Goal: Information Seeking & Learning: Learn about a topic

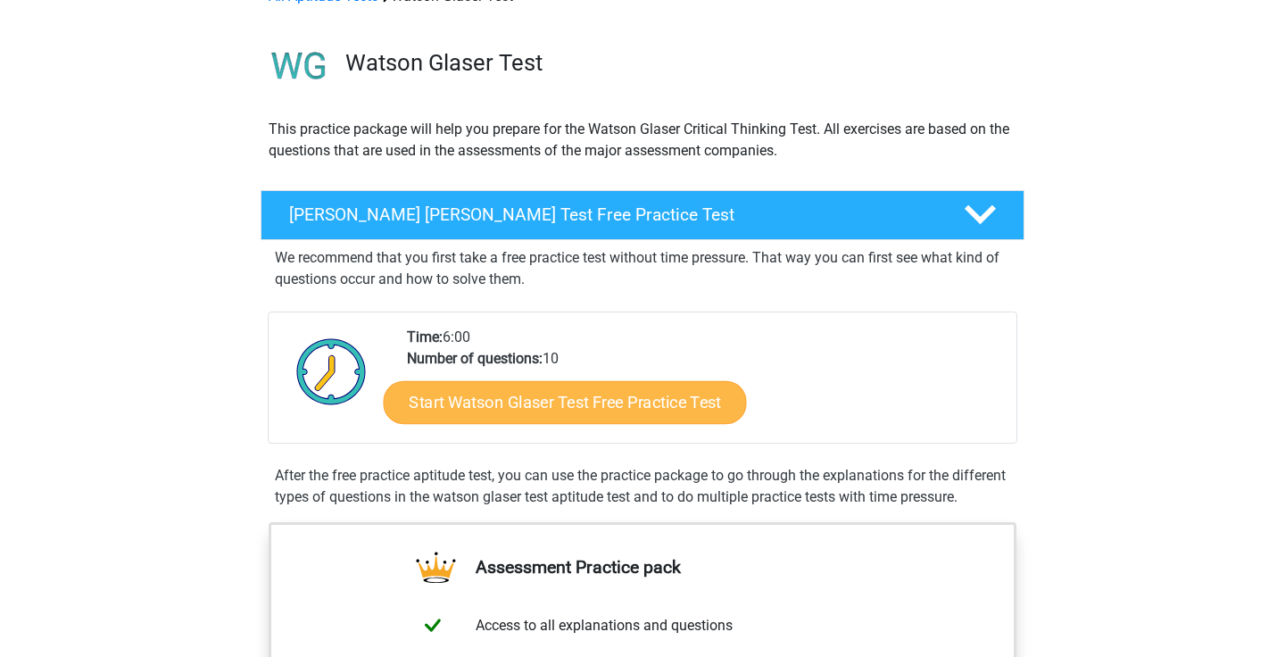
scroll to position [109, 0]
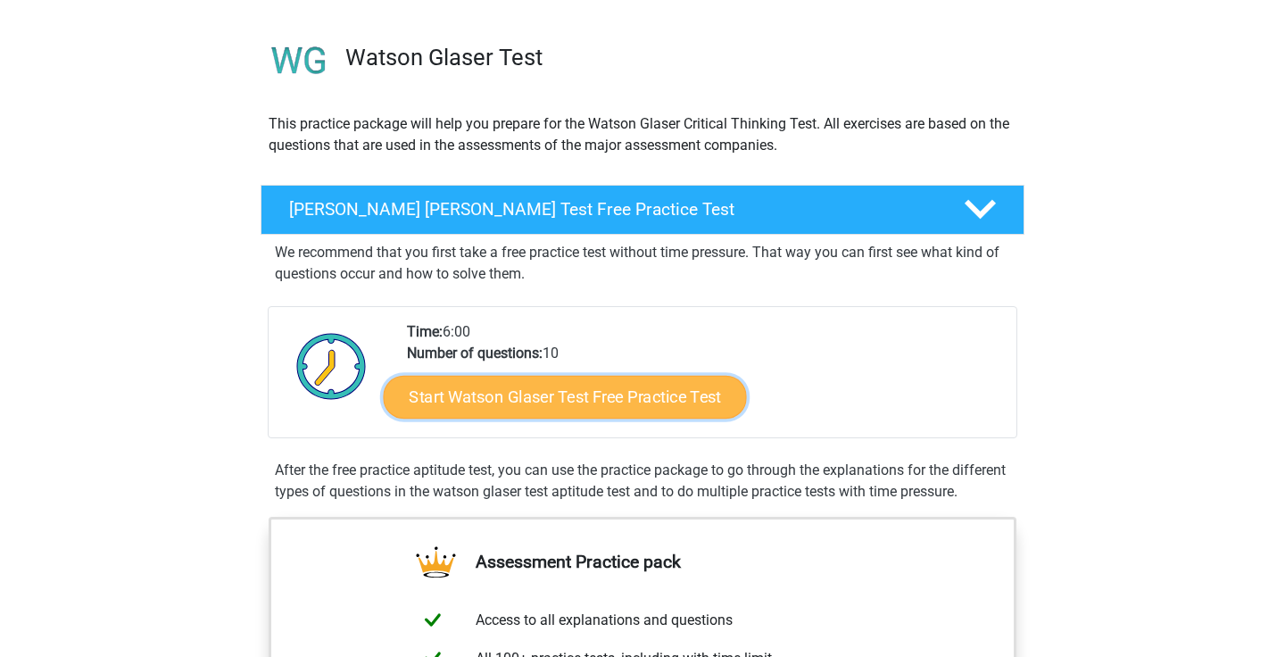
click at [590, 400] on link "Start Watson Glaser Test Free Practice Test" at bounding box center [565, 397] width 363 height 43
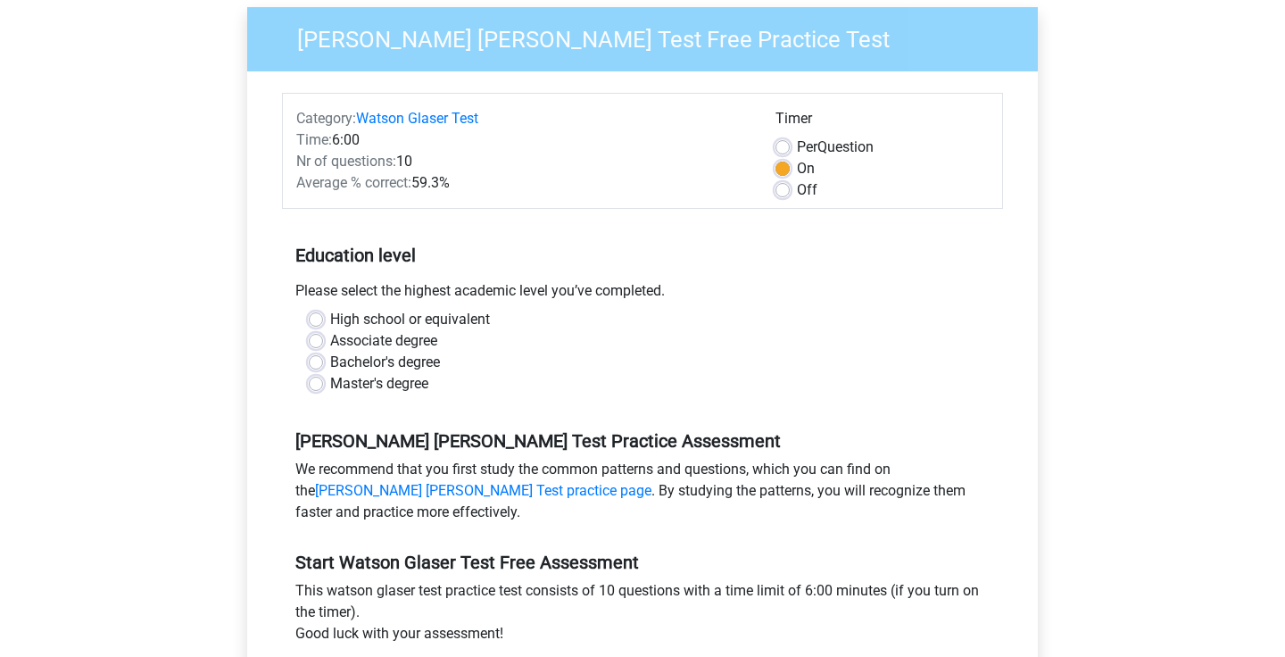
scroll to position [143, 0]
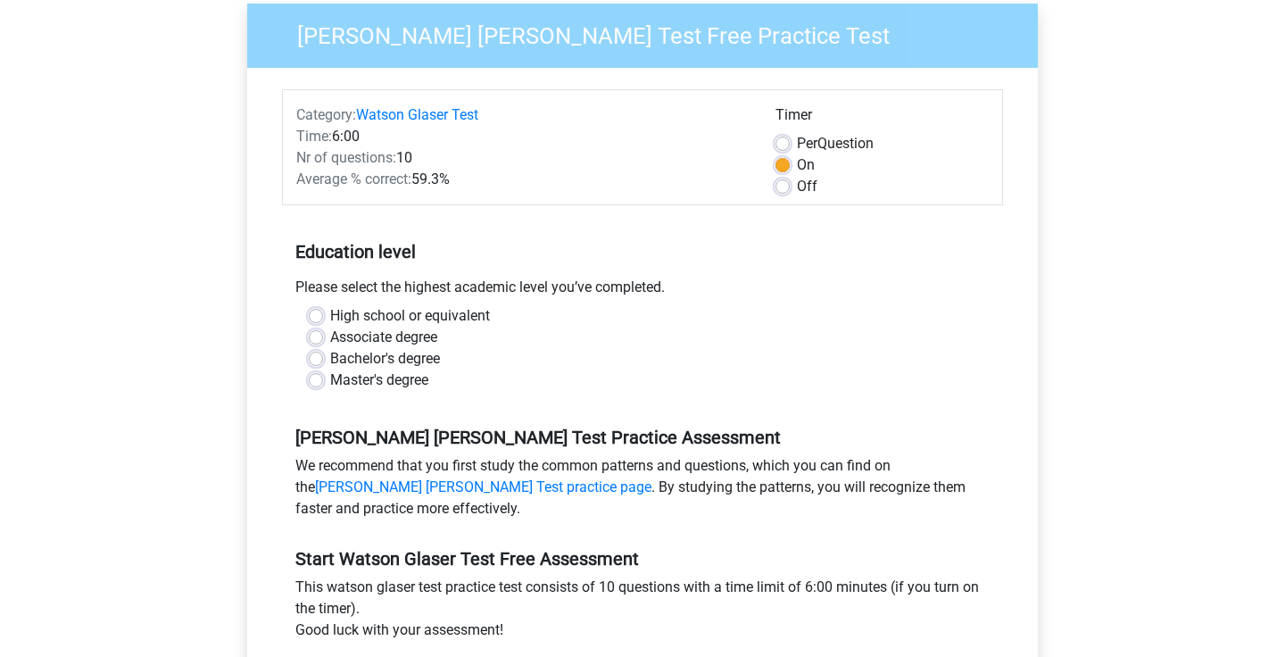
click at [330, 310] on label "High school or equivalent" at bounding box center [410, 315] width 160 height 21
click at [316, 310] on input "High school or equivalent" at bounding box center [316, 314] width 14 height 18
radio input "true"
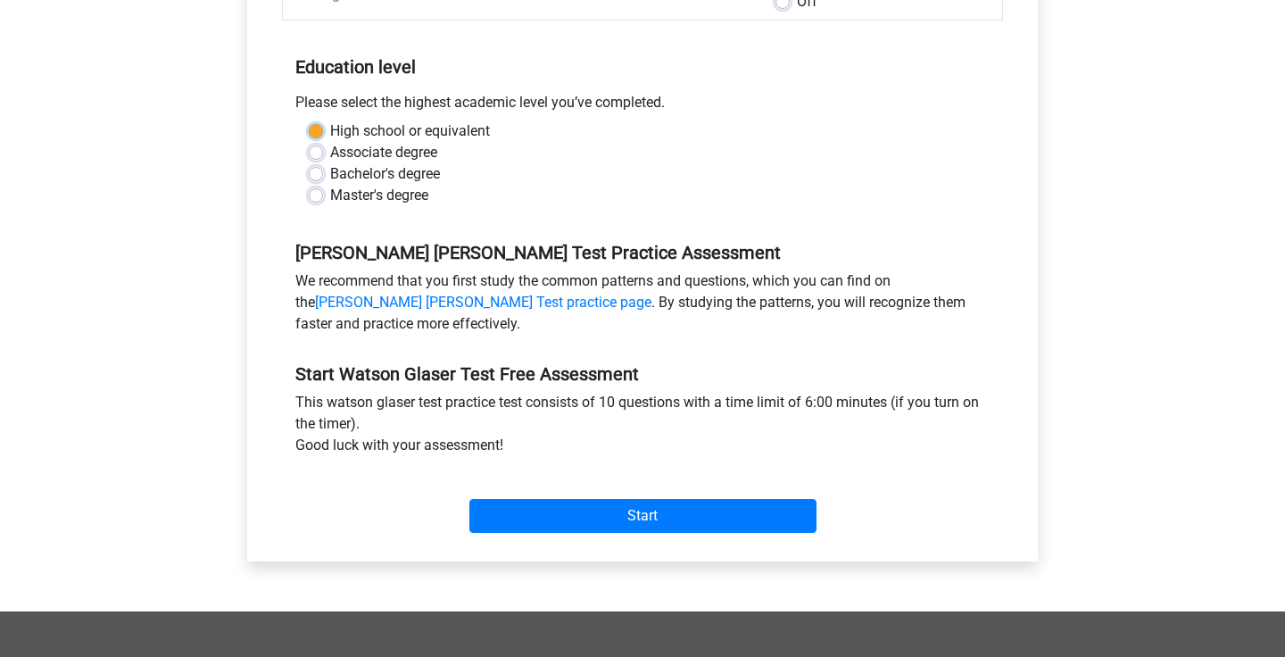
scroll to position [329, 0]
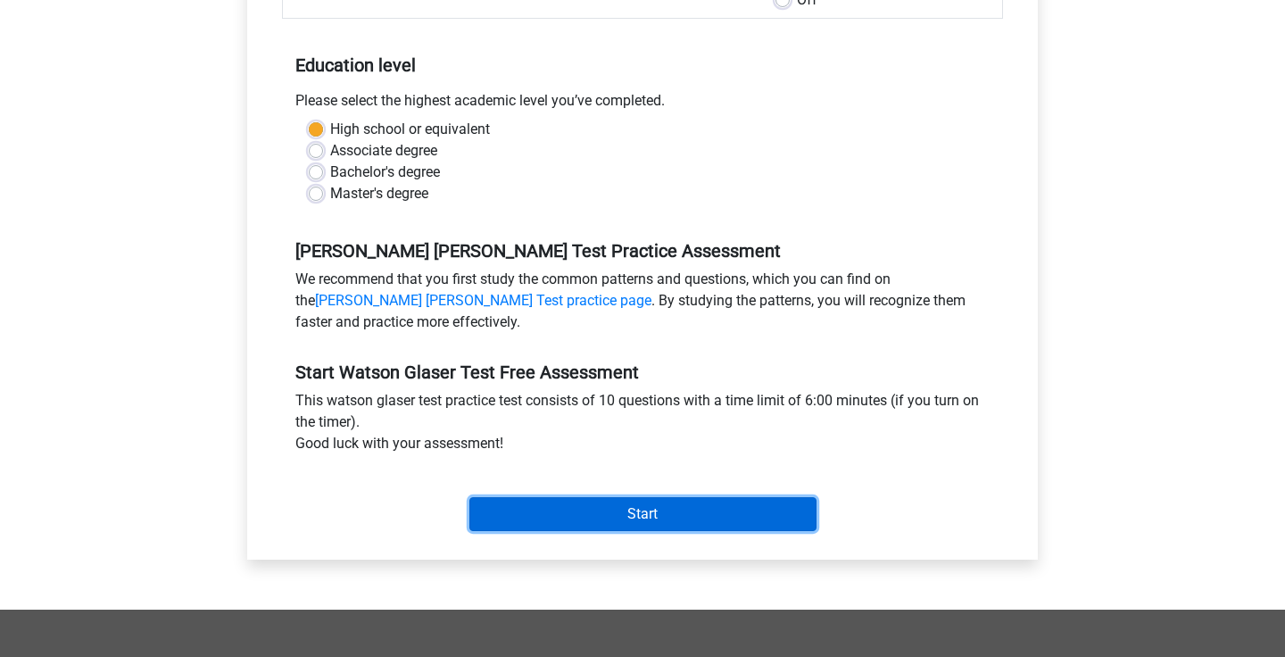
click at [598, 509] on input "Start" at bounding box center [642, 514] width 347 height 34
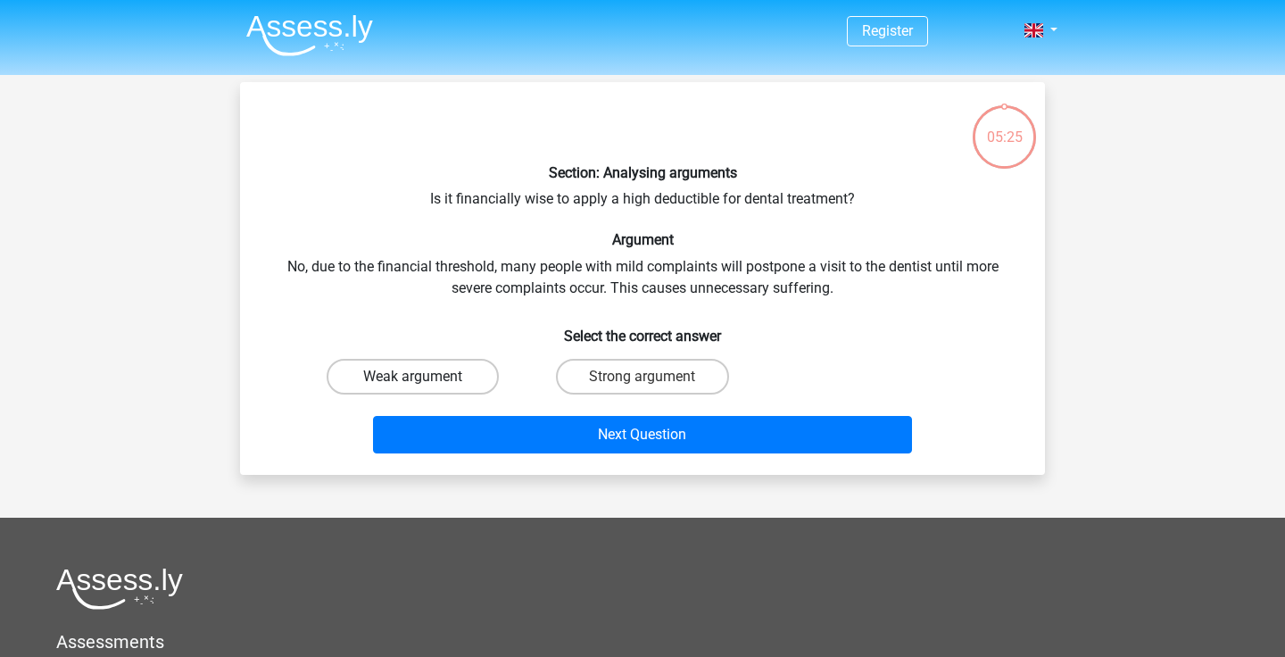
click at [443, 380] on label "Weak argument" at bounding box center [413, 377] width 172 height 36
click at [425, 380] on input "Weak argument" at bounding box center [419, 383] width 12 height 12
radio input "true"
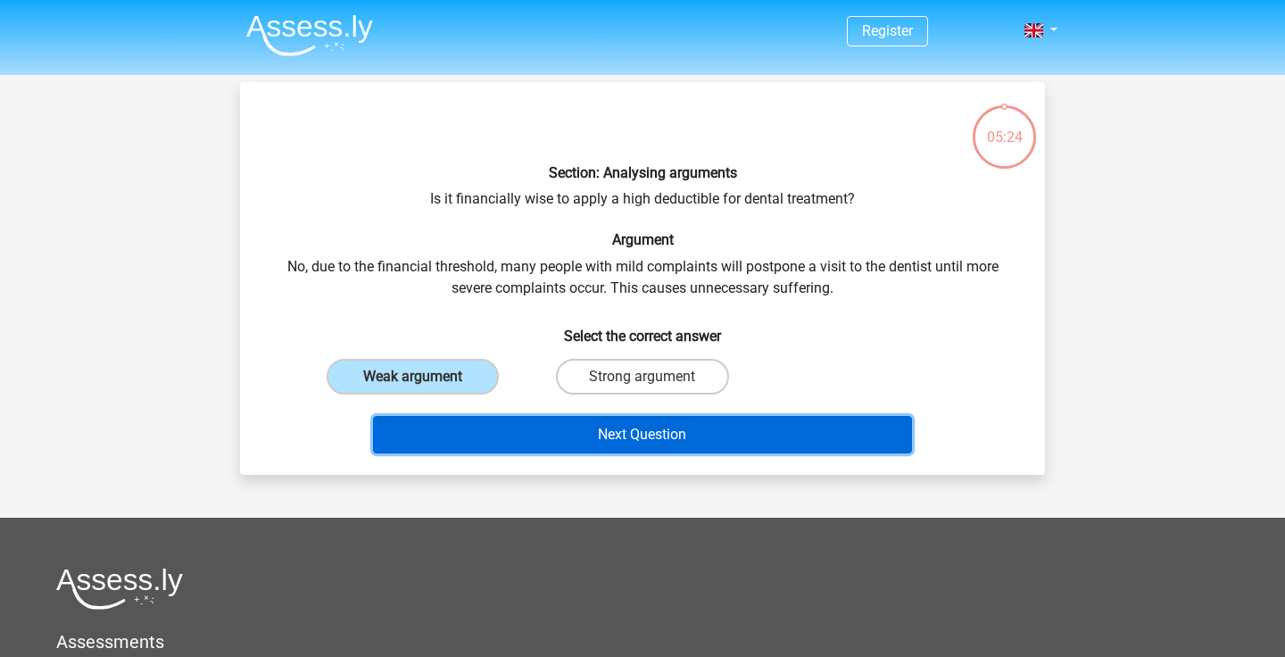
click at [574, 427] on button "Next Question" at bounding box center [643, 434] width 540 height 37
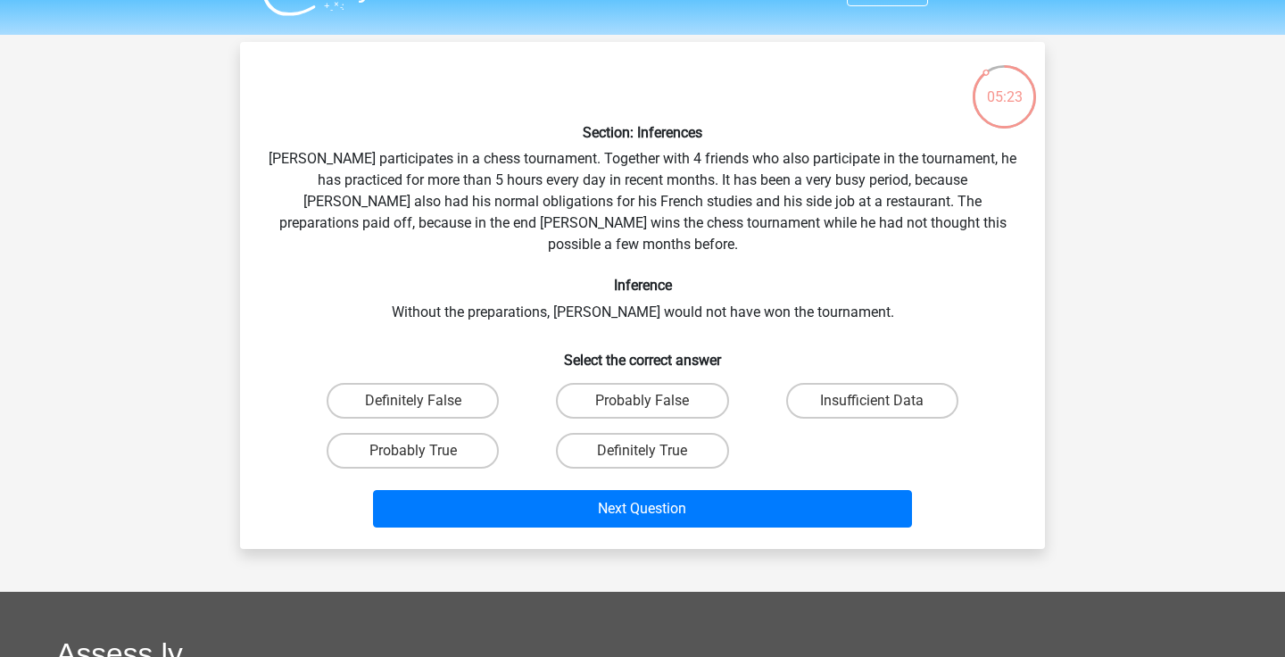
scroll to position [38, 0]
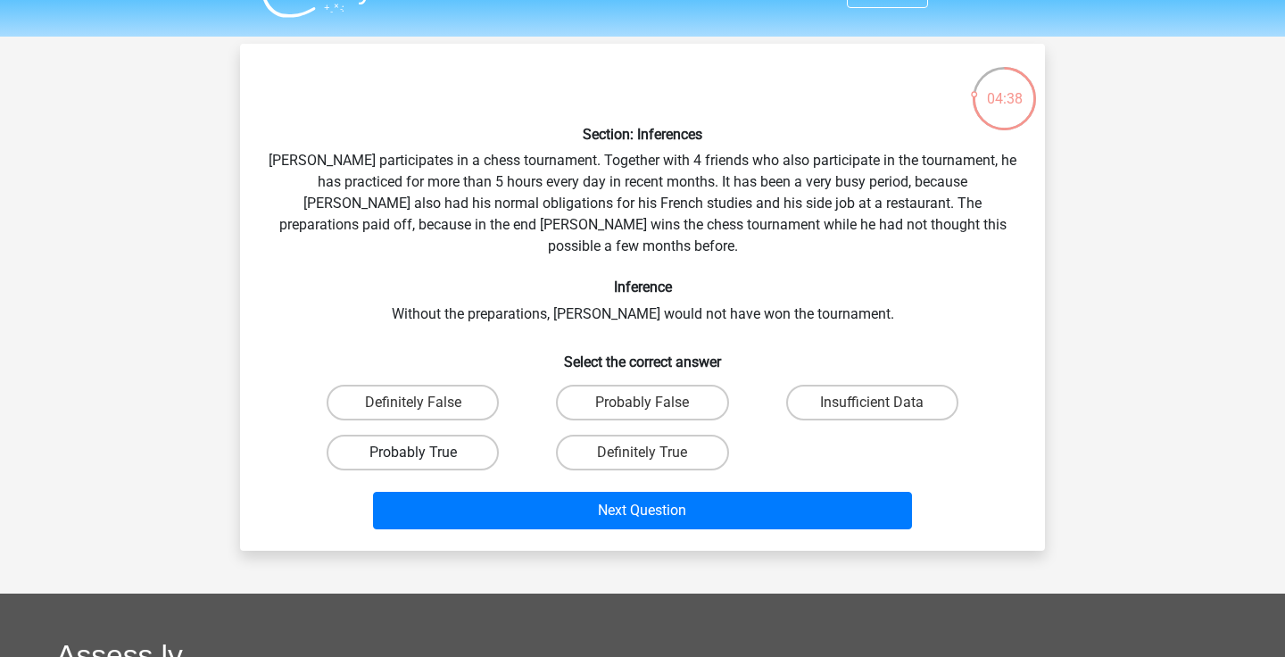
click at [480, 435] on label "Probably True" at bounding box center [413, 453] width 172 height 36
click at [425, 452] on input "Probably True" at bounding box center [419, 458] width 12 height 12
radio input "true"
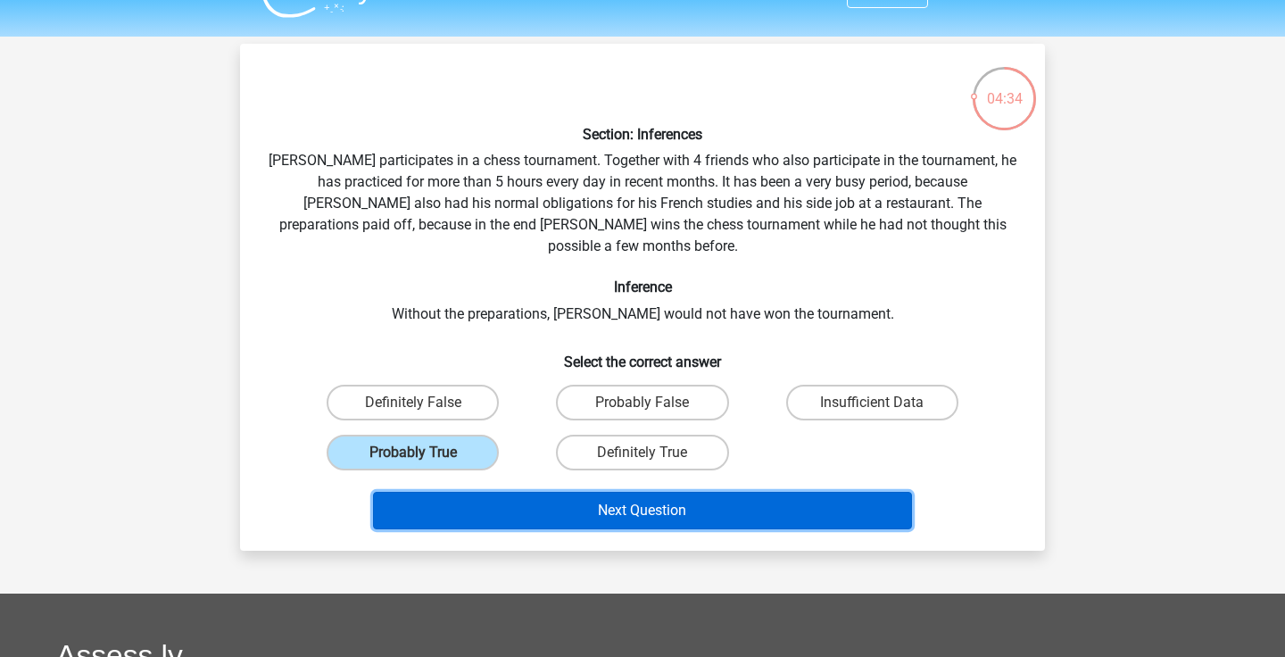
click at [606, 493] on button "Next Question" at bounding box center [643, 510] width 540 height 37
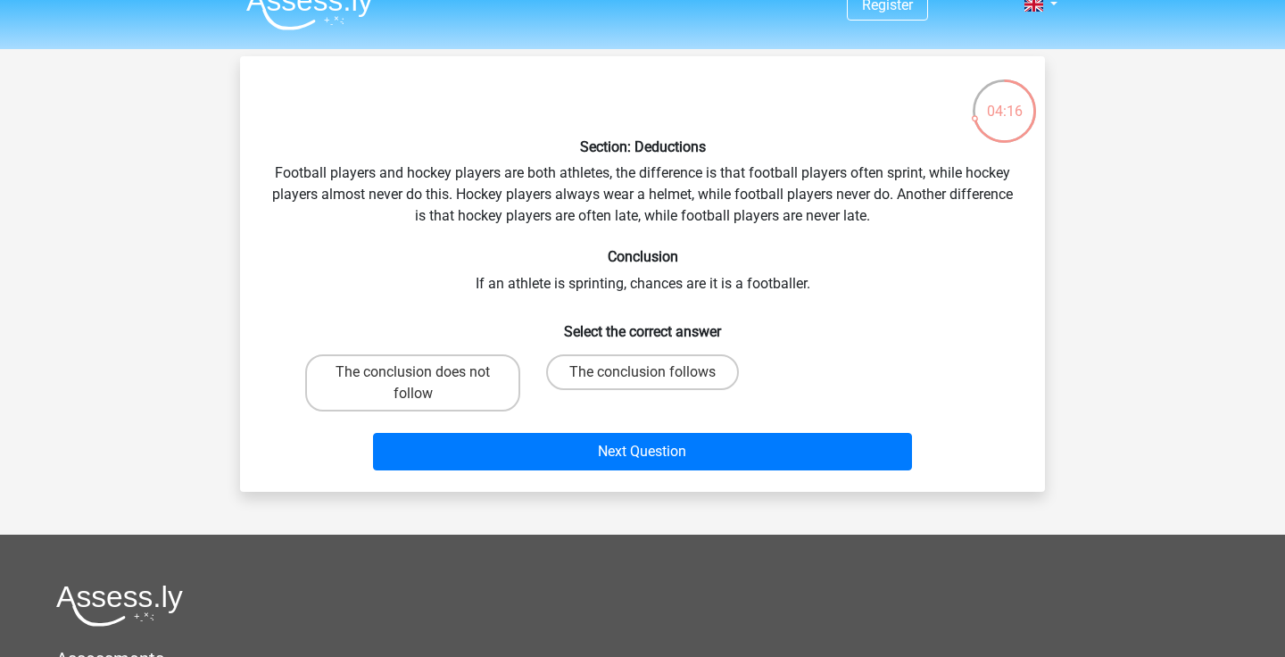
scroll to position [0, 0]
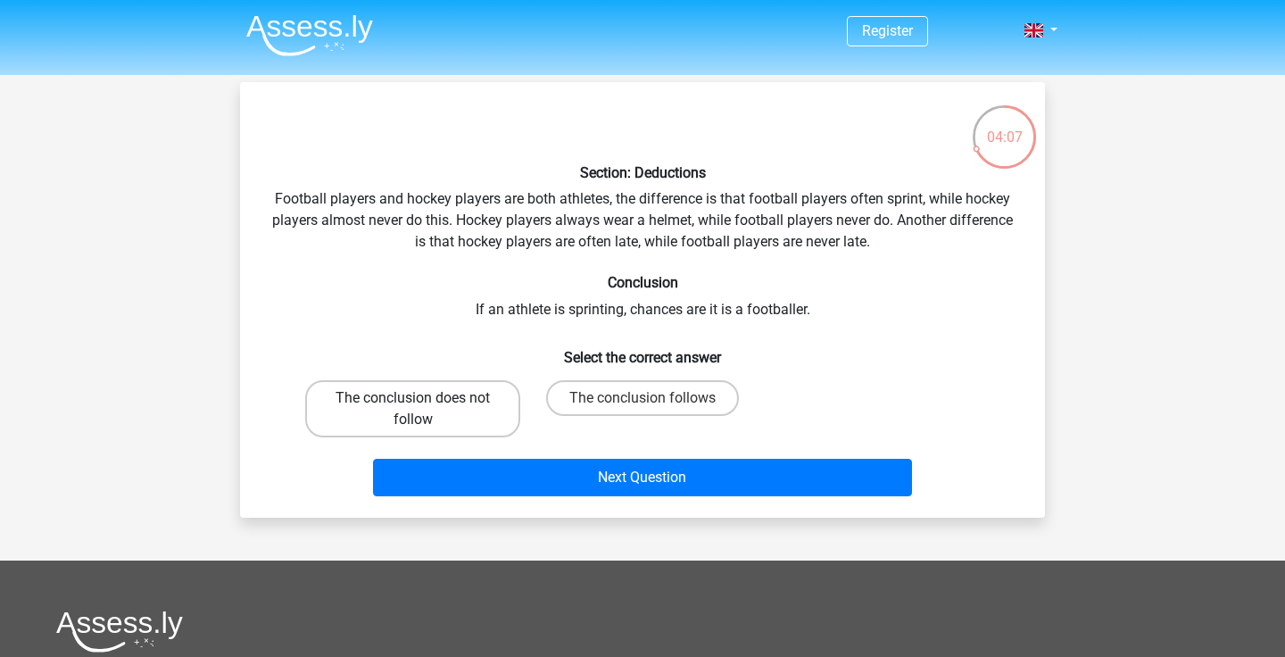
click at [451, 417] on label "The conclusion does not follow" at bounding box center [412, 408] width 215 height 57
click at [425, 410] on input "The conclusion does not follow" at bounding box center [419, 404] width 12 height 12
radio input "true"
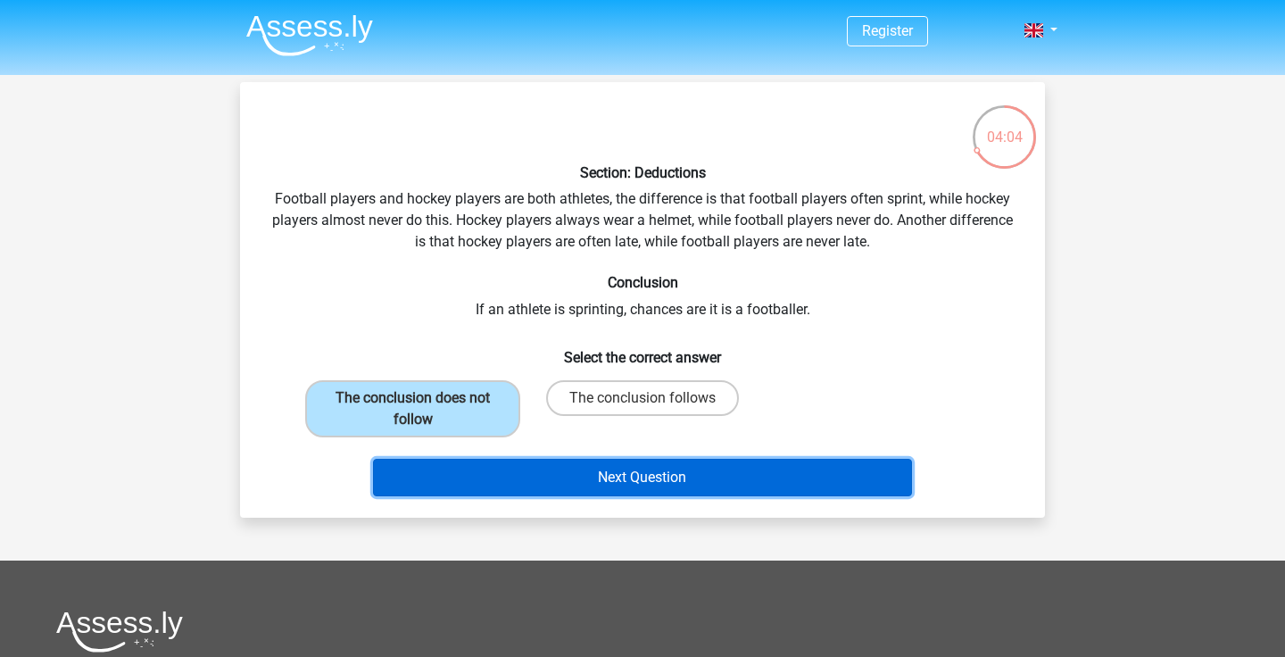
click at [546, 473] on button "Next Question" at bounding box center [643, 477] width 540 height 37
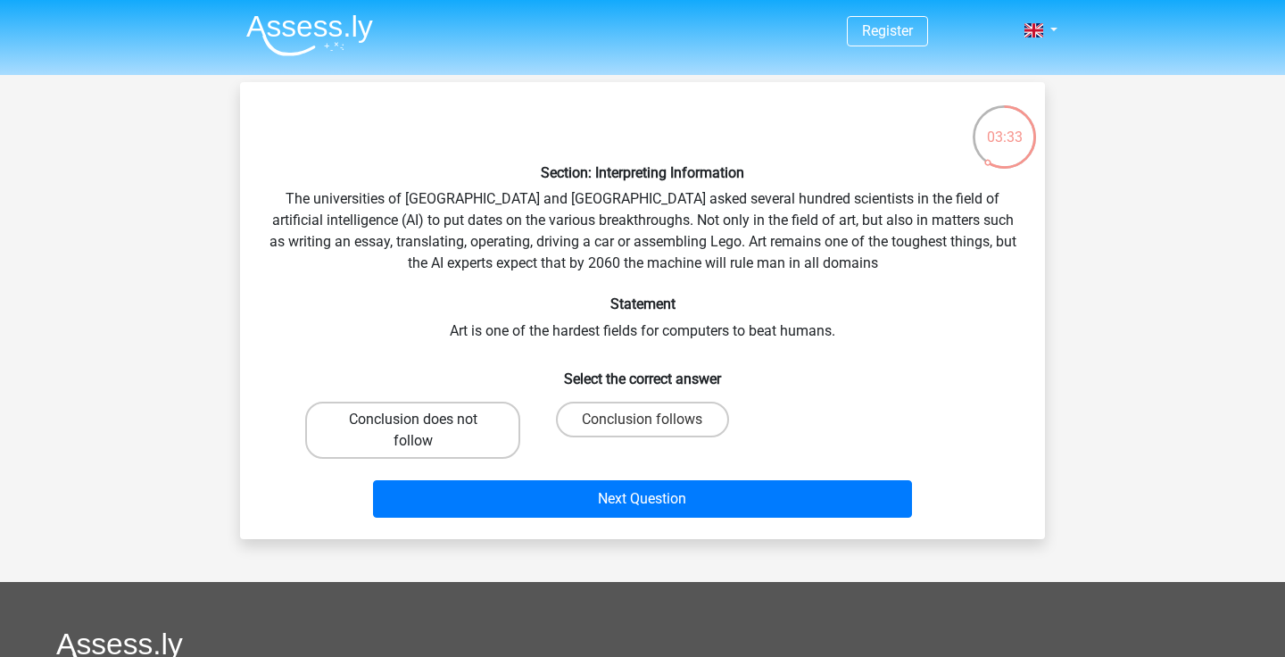
click at [460, 427] on label "Conclusion does not follow" at bounding box center [412, 430] width 215 height 57
click at [425, 427] on input "Conclusion does not follow" at bounding box center [419, 425] width 12 height 12
radio input "true"
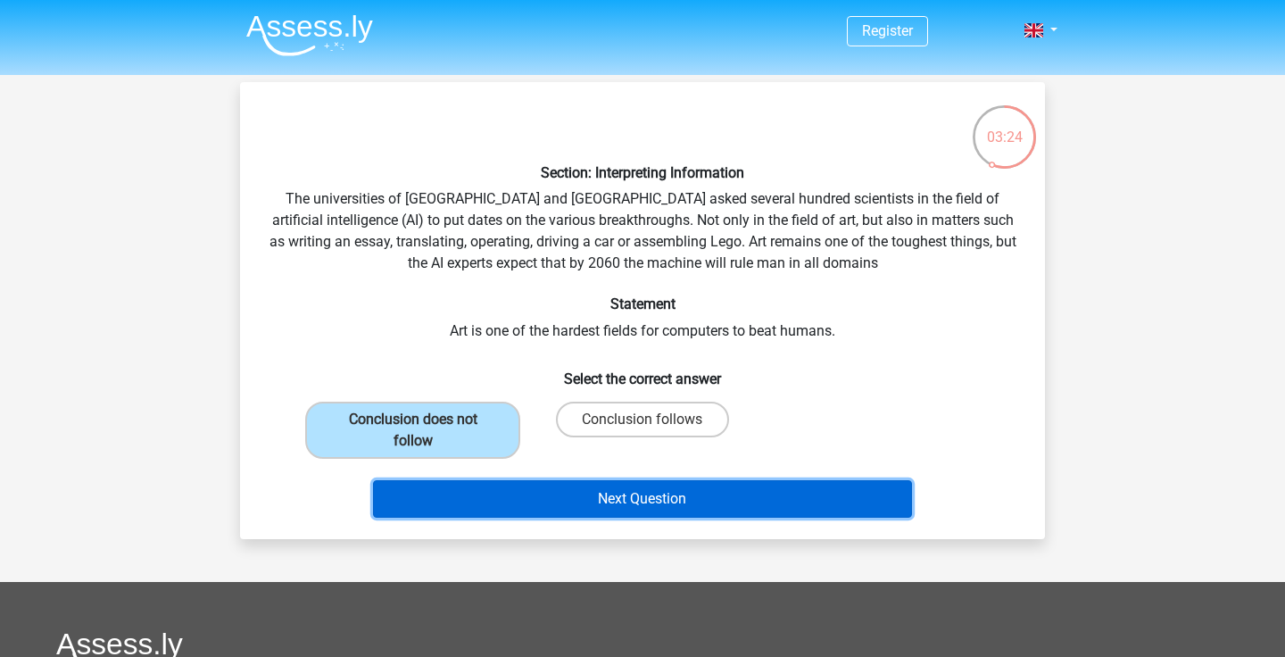
click at [592, 501] on button "Next Question" at bounding box center [643, 498] width 540 height 37
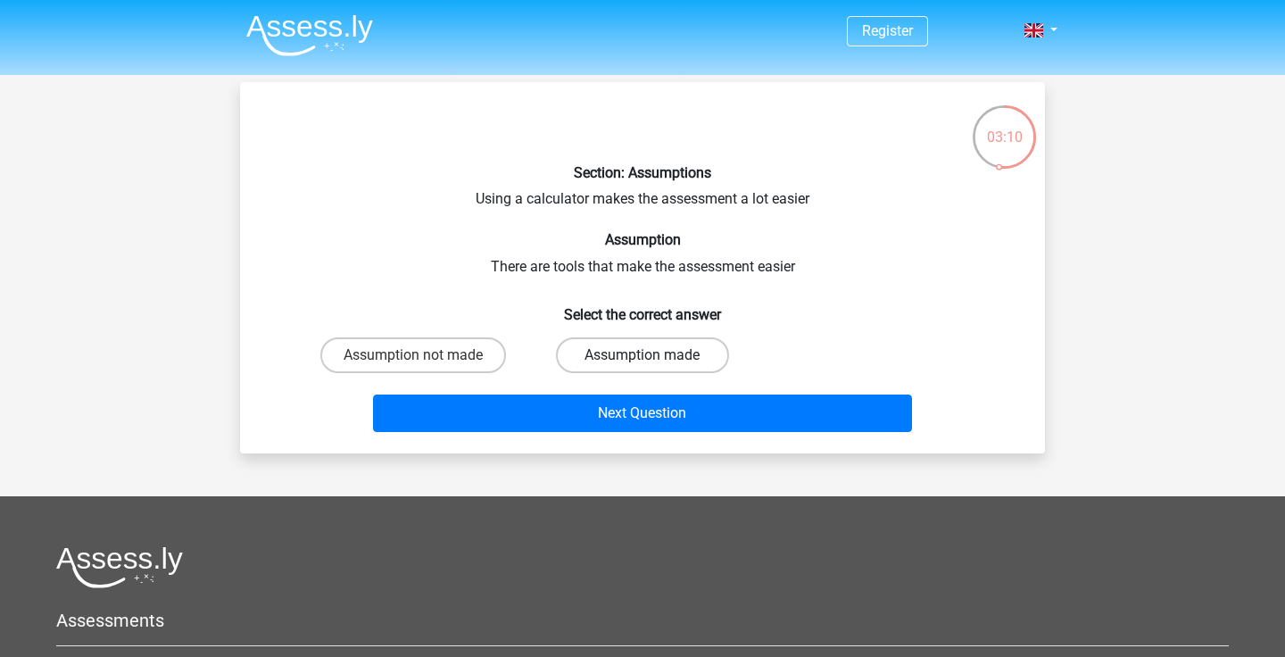
click at [575, 351] on label "Assumption made" at bounding box center [642, 355] width 172 height 36
click at [642, 355] on input "Assumption made" at bounding box center [648, 361] width 12 height 12
radio input "true"
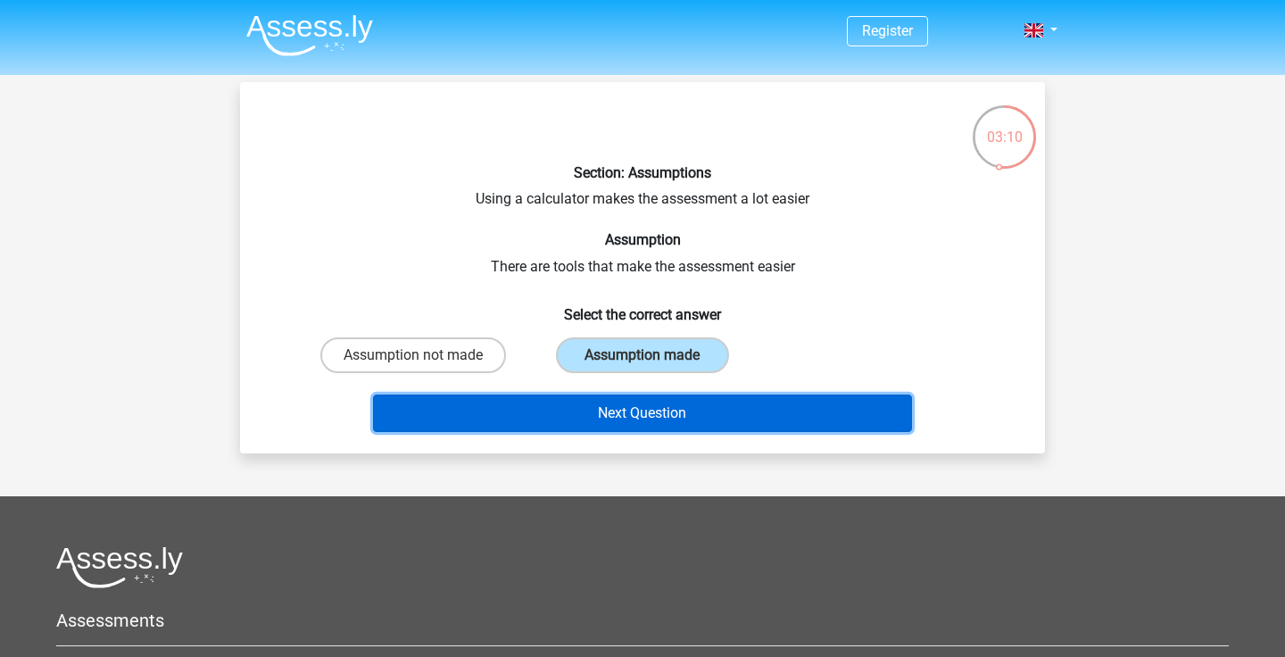
click at [563, 402] on button "Next Question" at bounding box center [643, 412] width 540 height 37
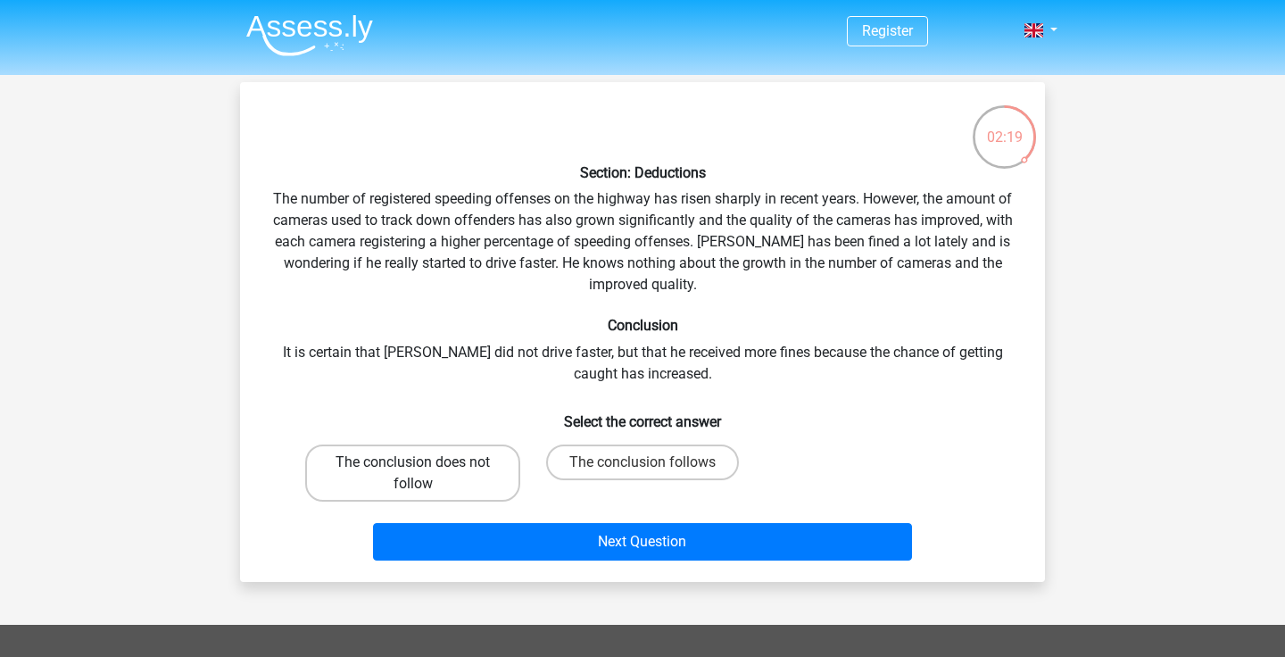
click at [428, 462] on label "The conclusion does not follow" at bounding box center [412, 472] width 215 height 57
click at [425, 462] on input "The conclusion does not follow" at bounding box center [419, 468] width 12 height 12
radio input "true"
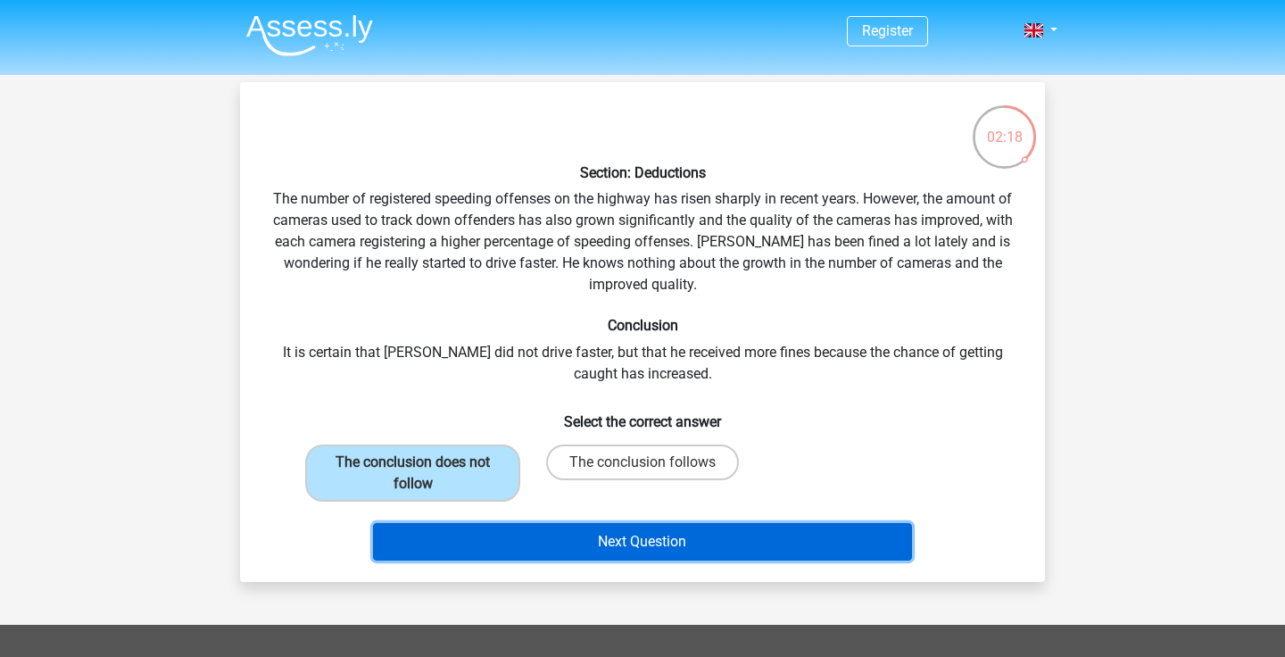
click at [467, 542] on button "Next Question" at bounding box center [643, 541] width 540 height 37
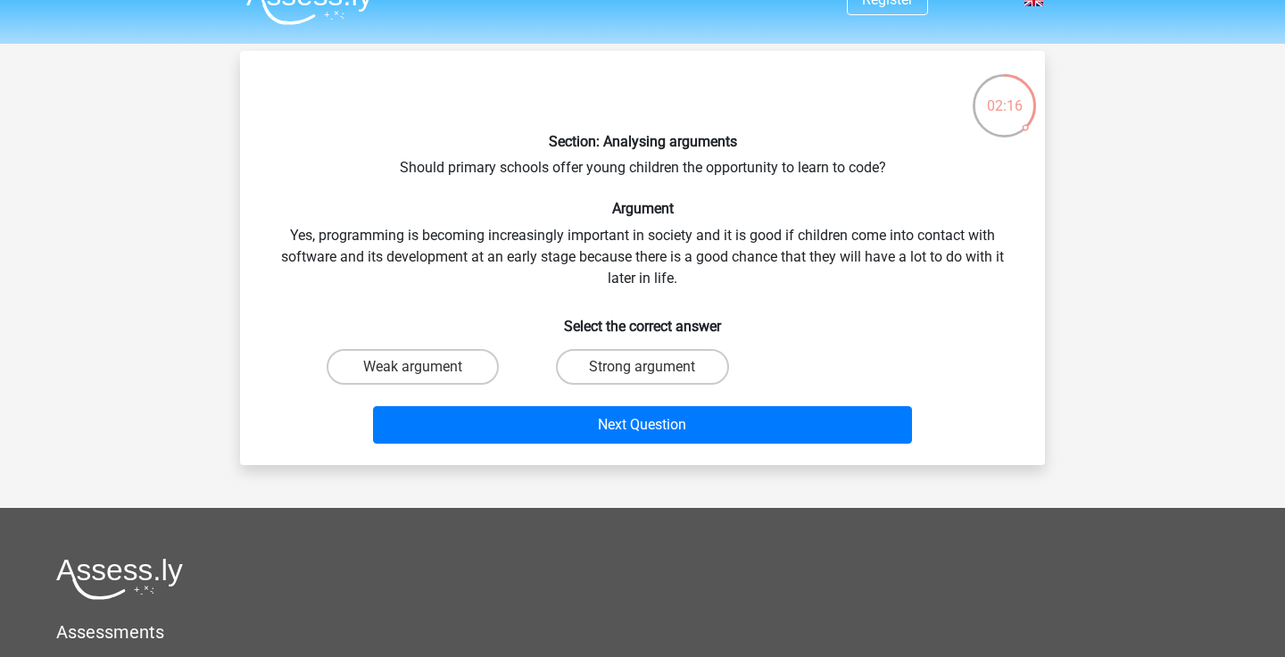
scroll to position [28, 0]
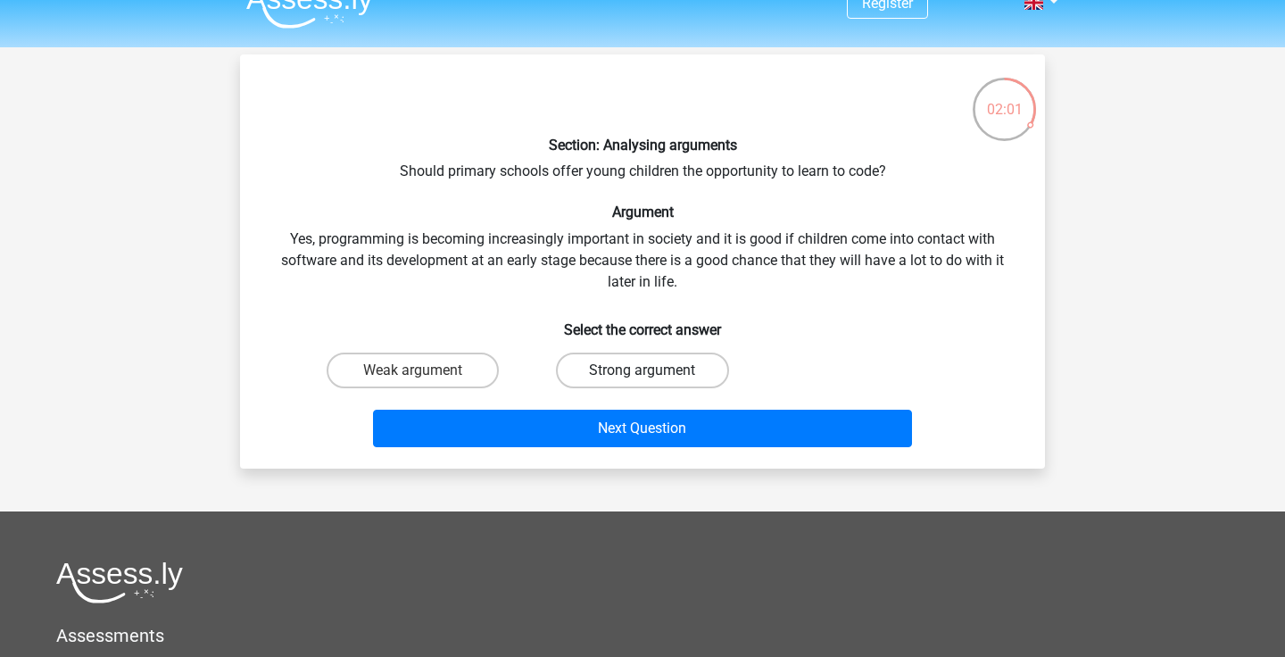
click at [580, 362] on label "Strong argument" at bounding box center [642, 370] width 172 height 36
click at [642, 370] on input "Strong argument" at bounding box center [648, 376] width 12 height 12
radio input "true"
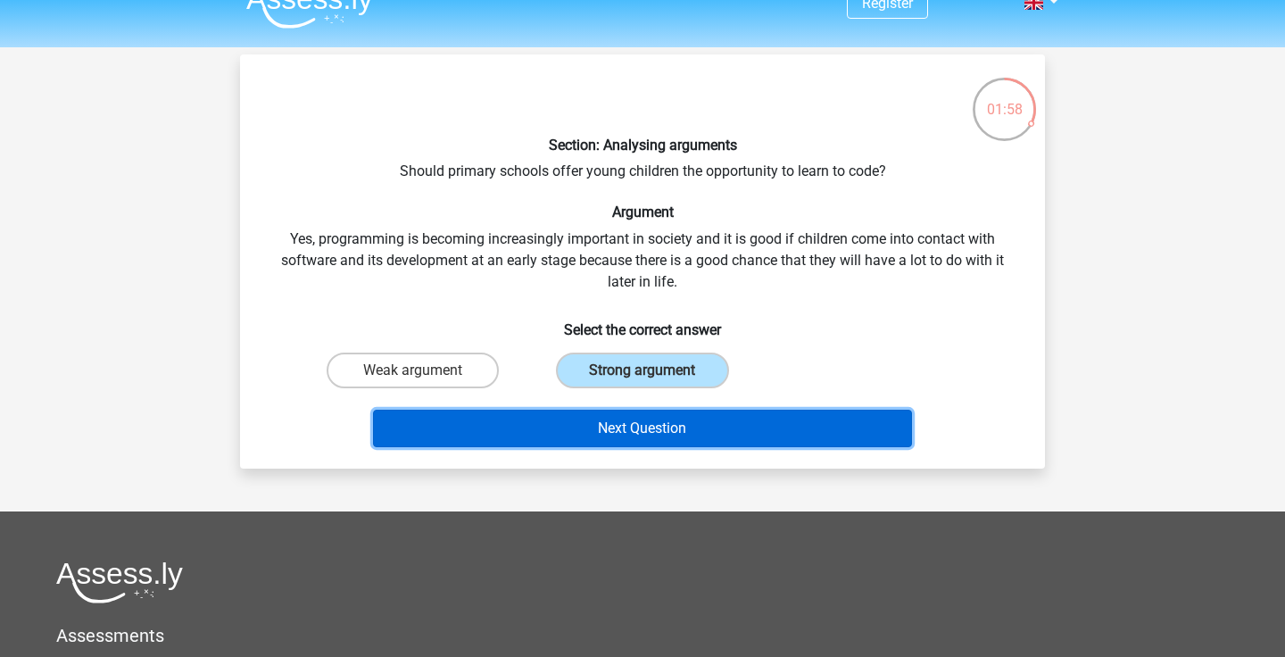
click at [580, 434] on button "Next Question" at bounding box center [643, 428] width 540 height 37
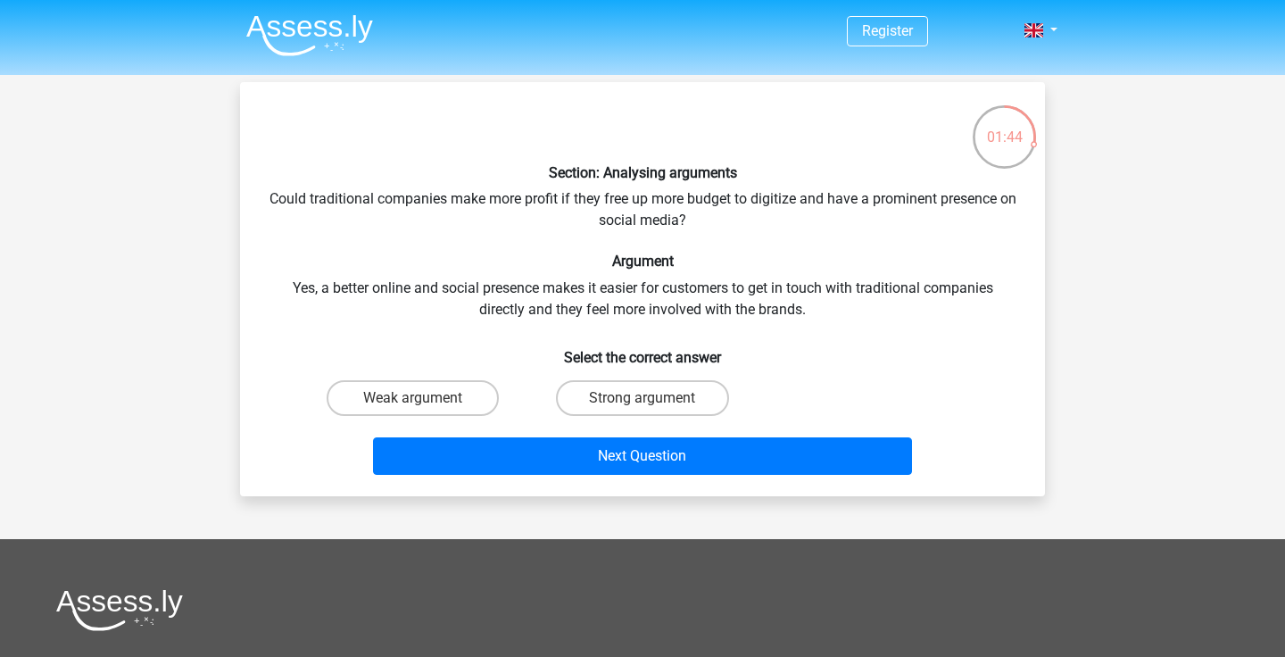
scroll to position [3, 0]
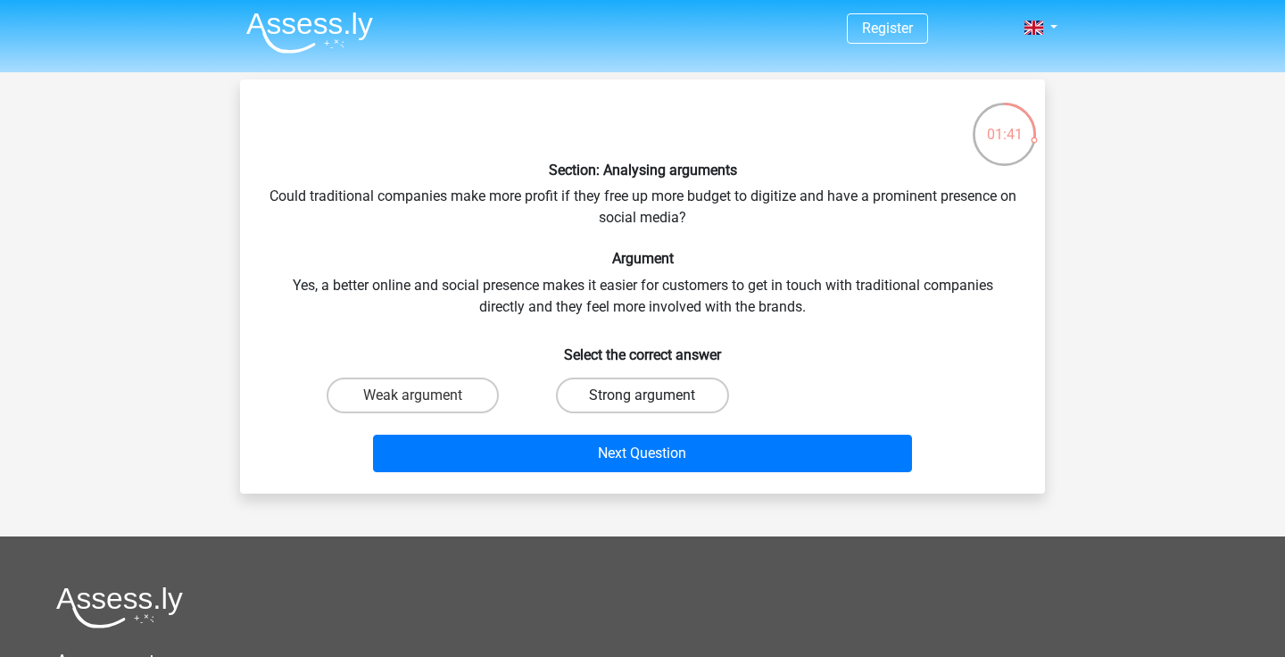
click at [607, 382] on label "Strong argument" at bounding box center [642, 395] width 172 height 36
click at [642, 395] on input "Strong argument" at bounding box center [648, 401] width 12 height 12
radio input "true"
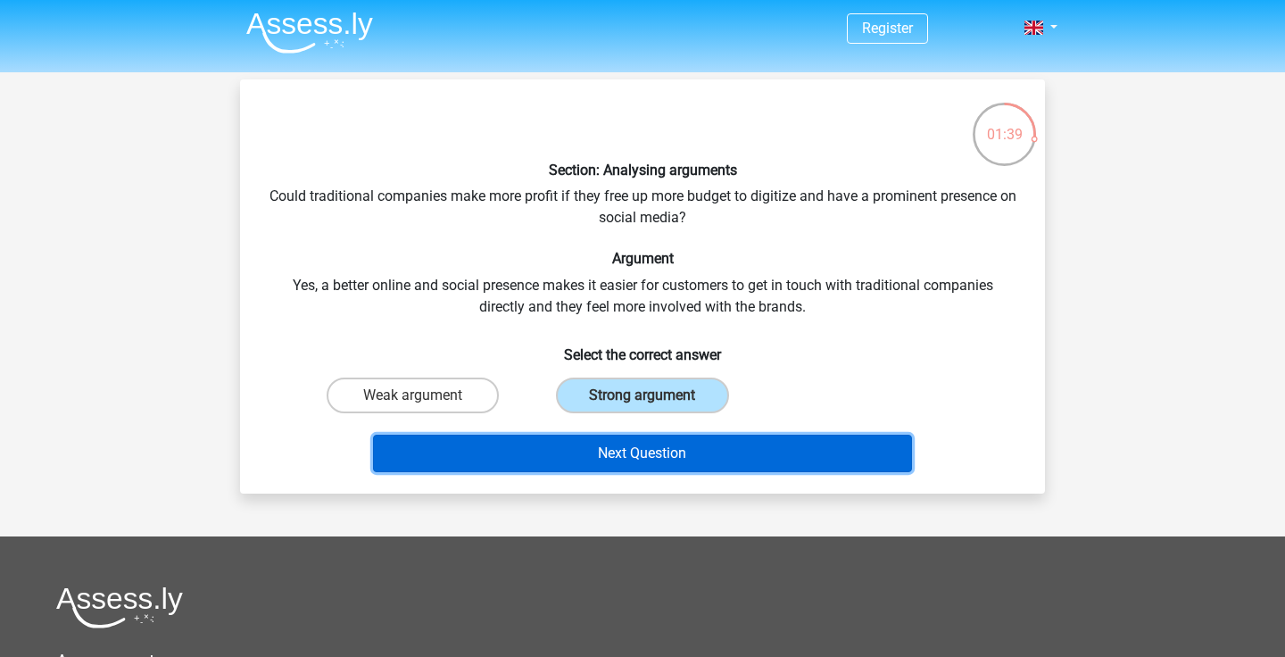
click at [539, 451] on button "Next Question" at bounding box center [643, 453] width 540 height 37
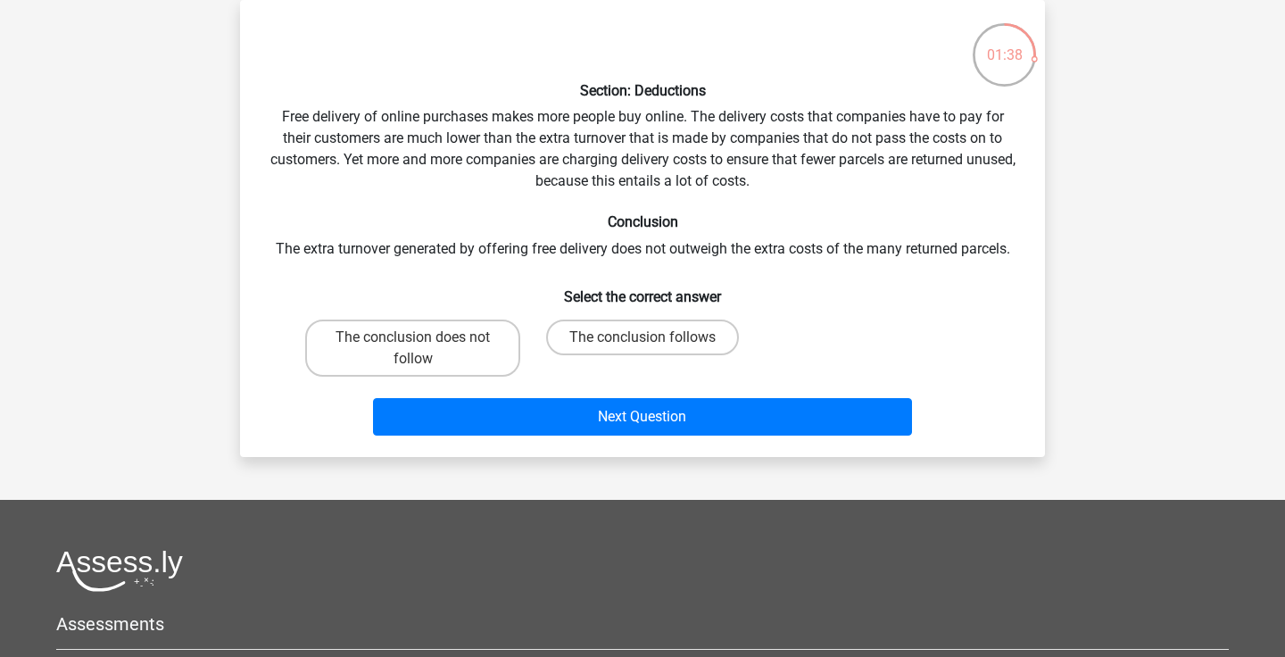
scroll to position [33, 0]
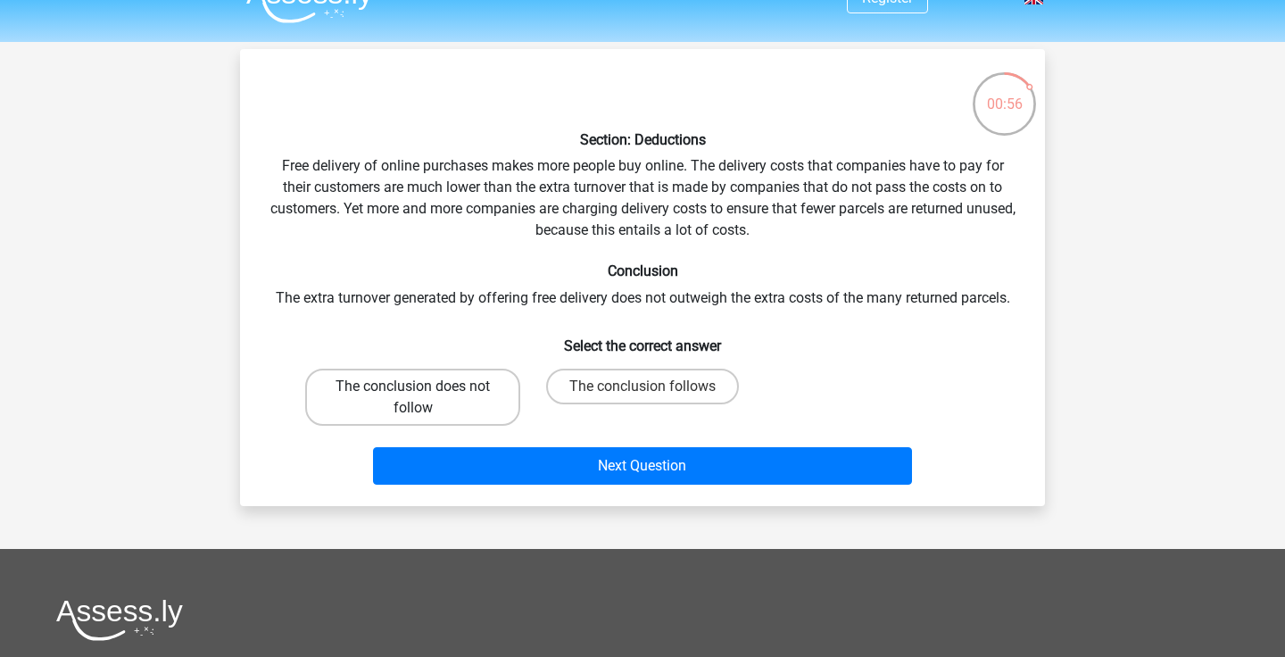
click at [426, 369] on label "The conclusion does not follow" at bounding box center [412, 396] width 215 height 57
click at [425, 386] on input "The conclusion does not follow" at bounding box center [419, 392] width 12 height 12
radio input "true"
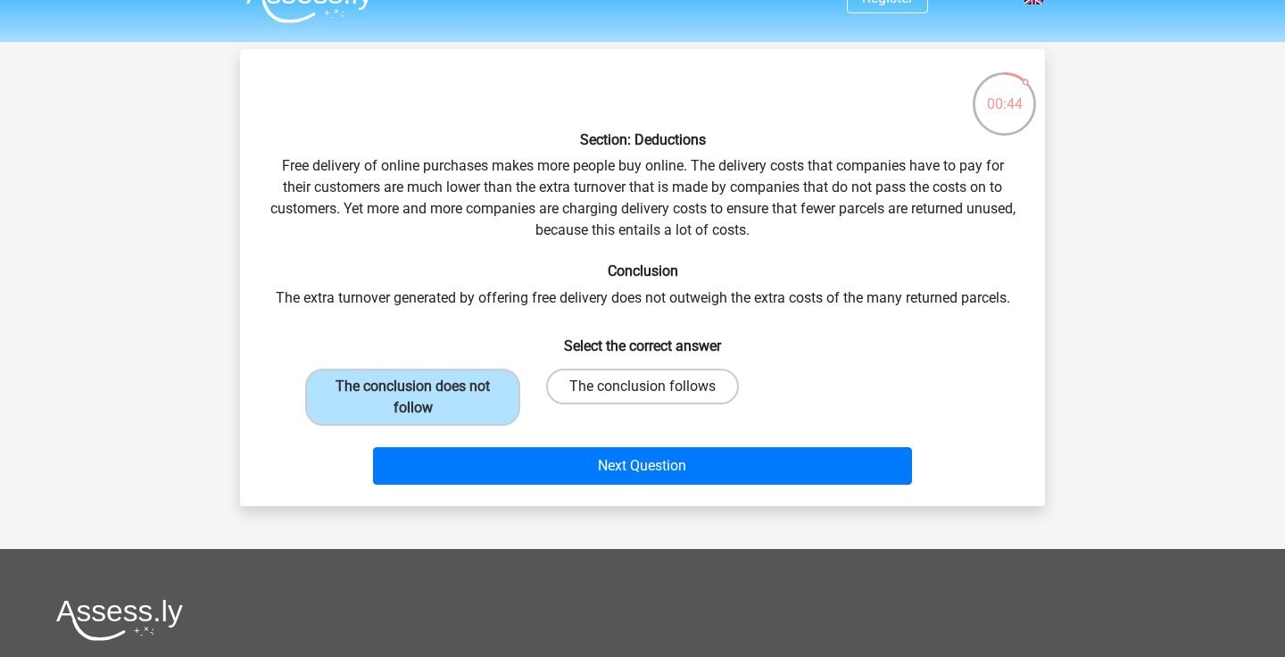
click at [565, 393] on label "The conclusion follows" at bounding box center [642, 386] width 193 height 36
click at [642, 393] on input "The conclusion follows" at bounding box center [648, 392] width 12 height 12
radio input "true"
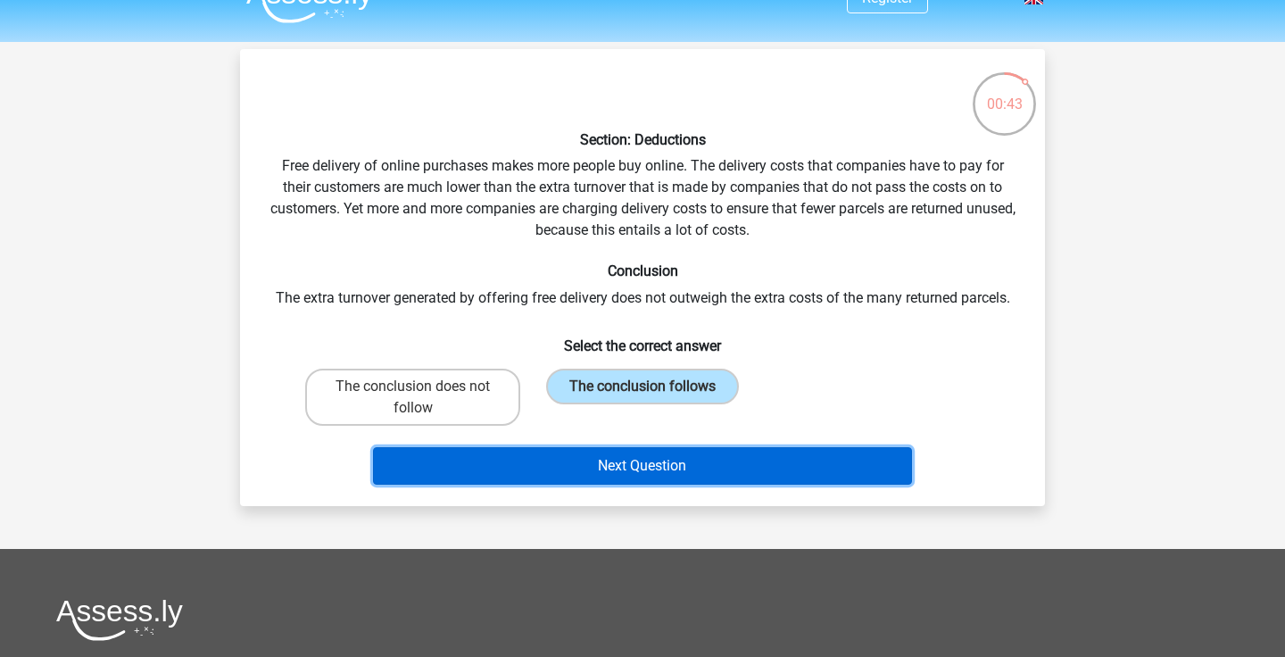
click at [565, 469] on button "Next Question" at bounding box center [643, 465] width 540 height 37
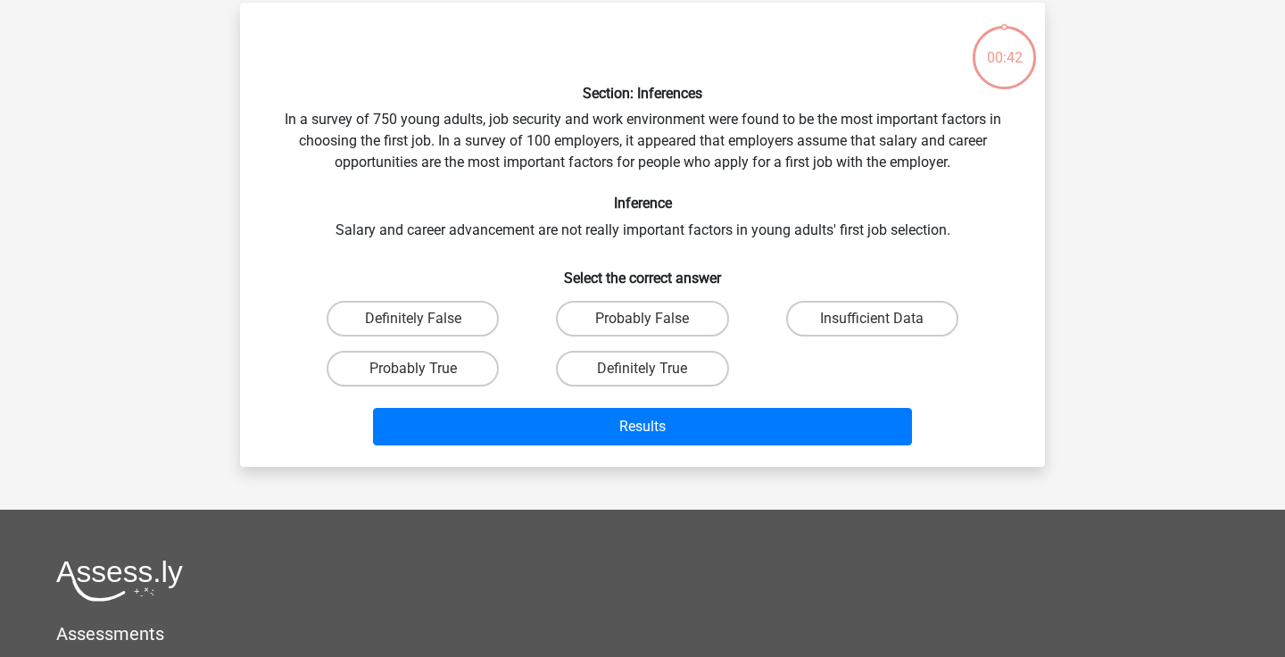
scroll to position [82, 0]
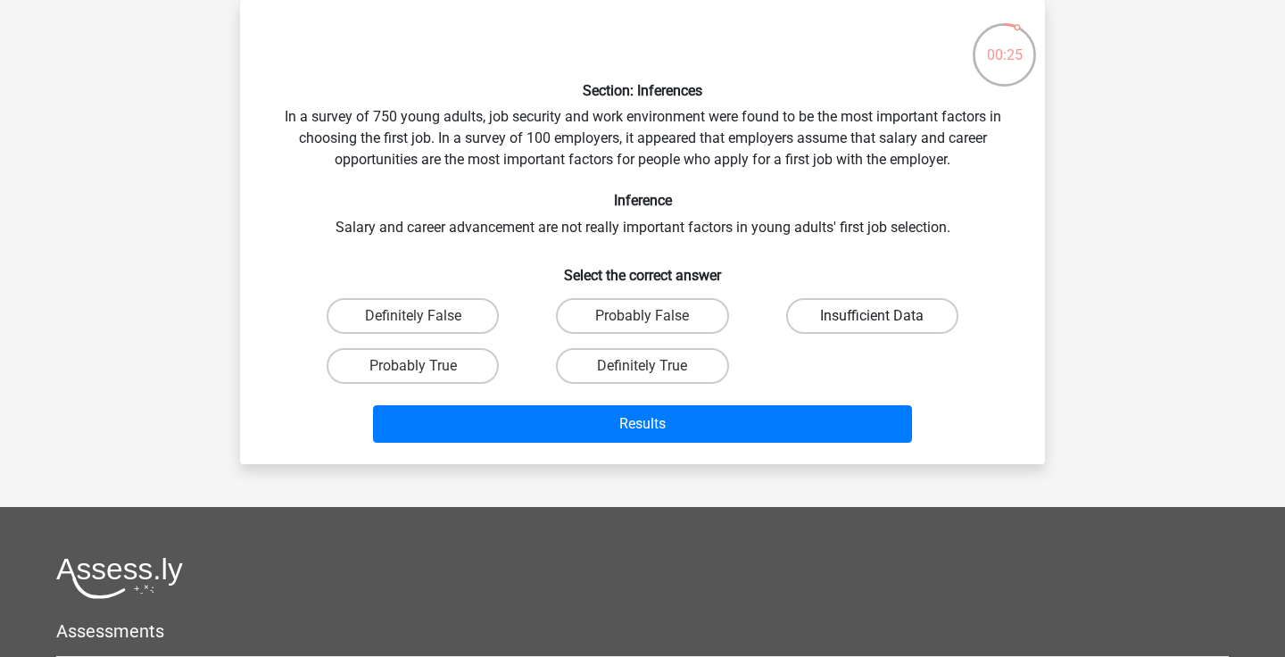
click at [824, 318] on label "Insufficient Data" at bounding box center [872, 316] width 172 height 36
click at [872, 318] on input "Insufficient Data" at bounding box center [878, 322] width 12 height 12
radio input "true"
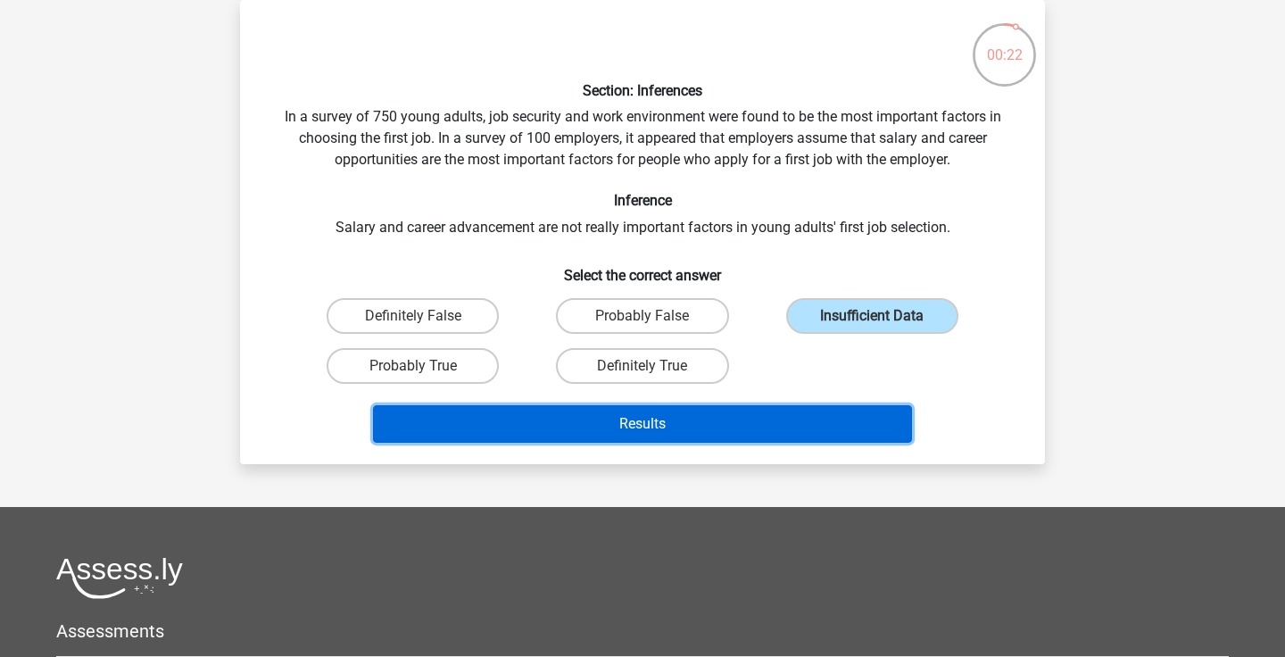
click at [777, 415] on button "Results" at bounding box center [643, 423] width 540 height 37
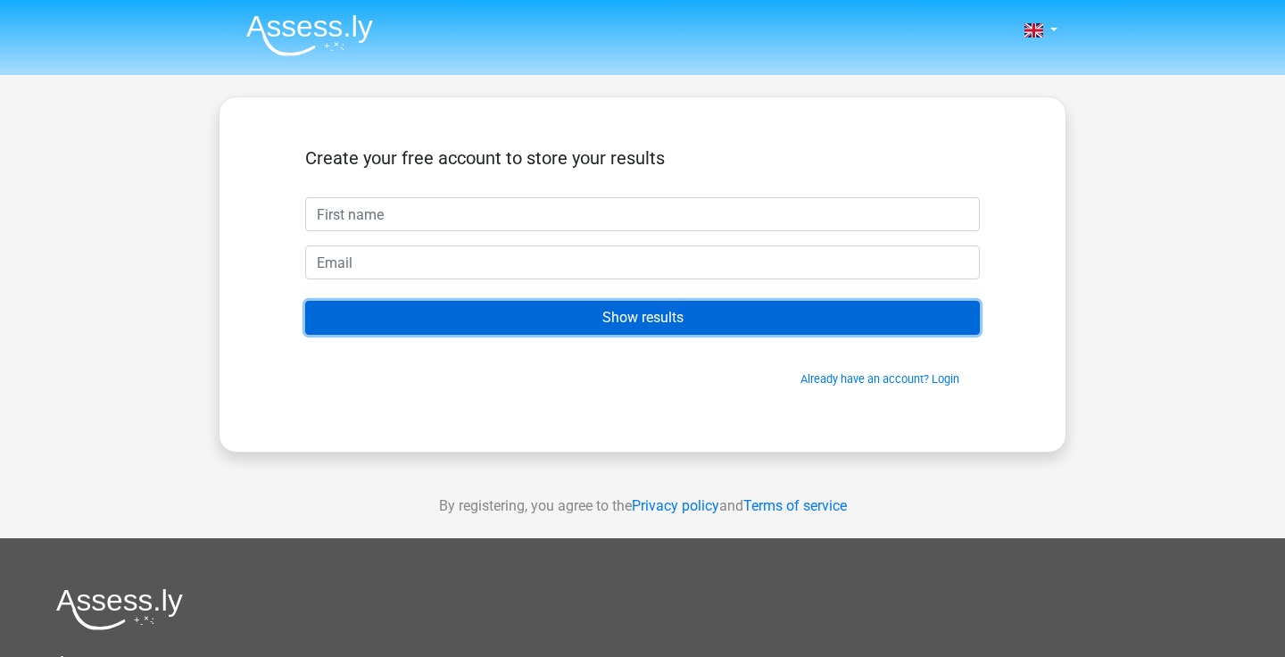
click at [735, 311] on input "Show results" at bounding box center [642, 318] width 675 height 34
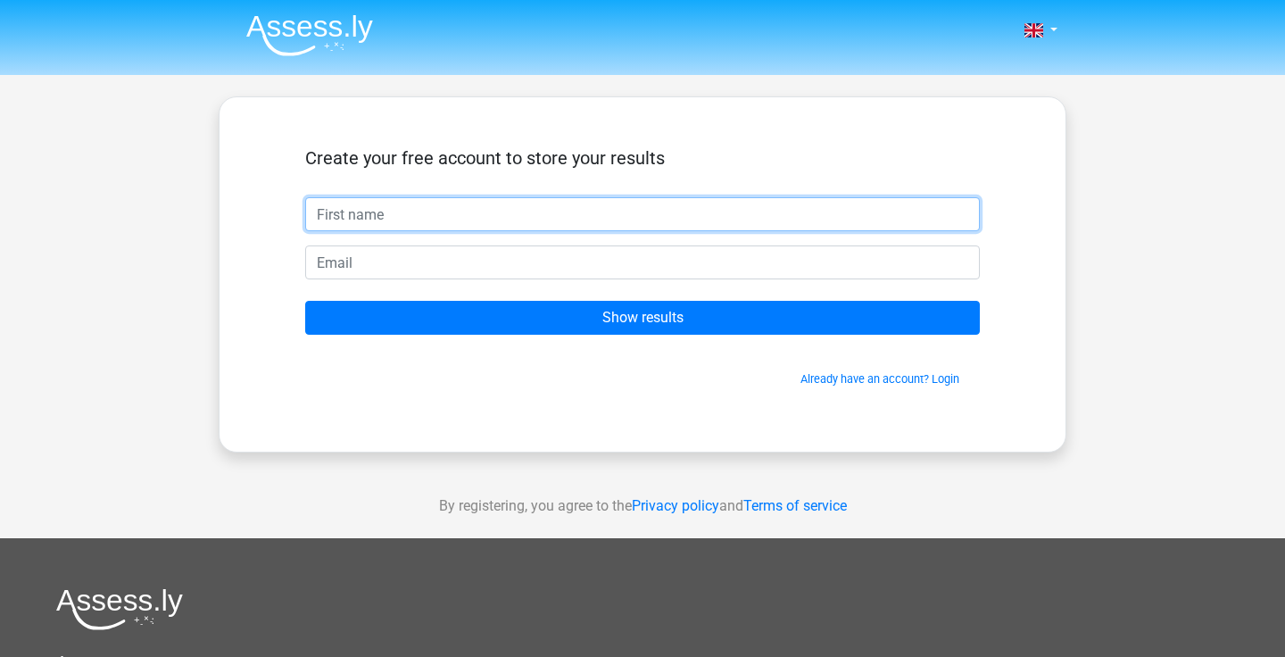
click at [752, 211] on input "text" at bounding box center [642, 214] width 675 height 34
type input "Tim"
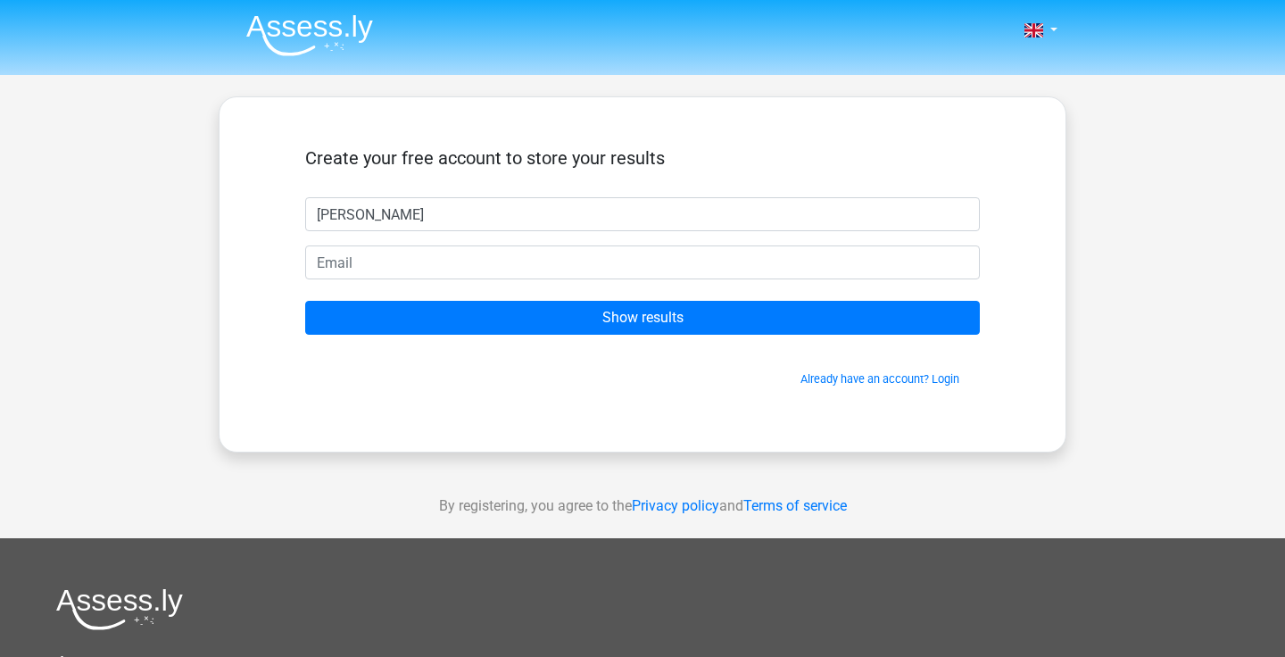
click at [711, 288] on form "Create your free account to store your results Tim Show results Already have an…" at bounding box center [642, 267] width 675 height 240
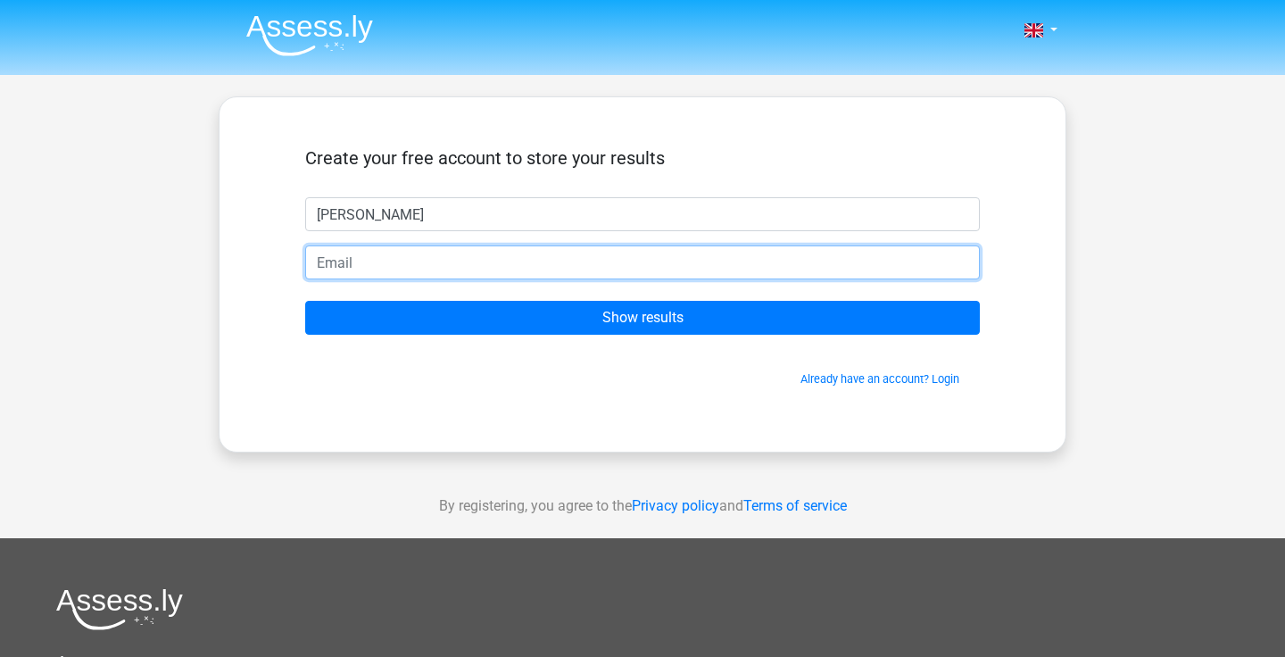
click at [716, 277] on input "email" at bounding box center [642, 262] width 675 height 34
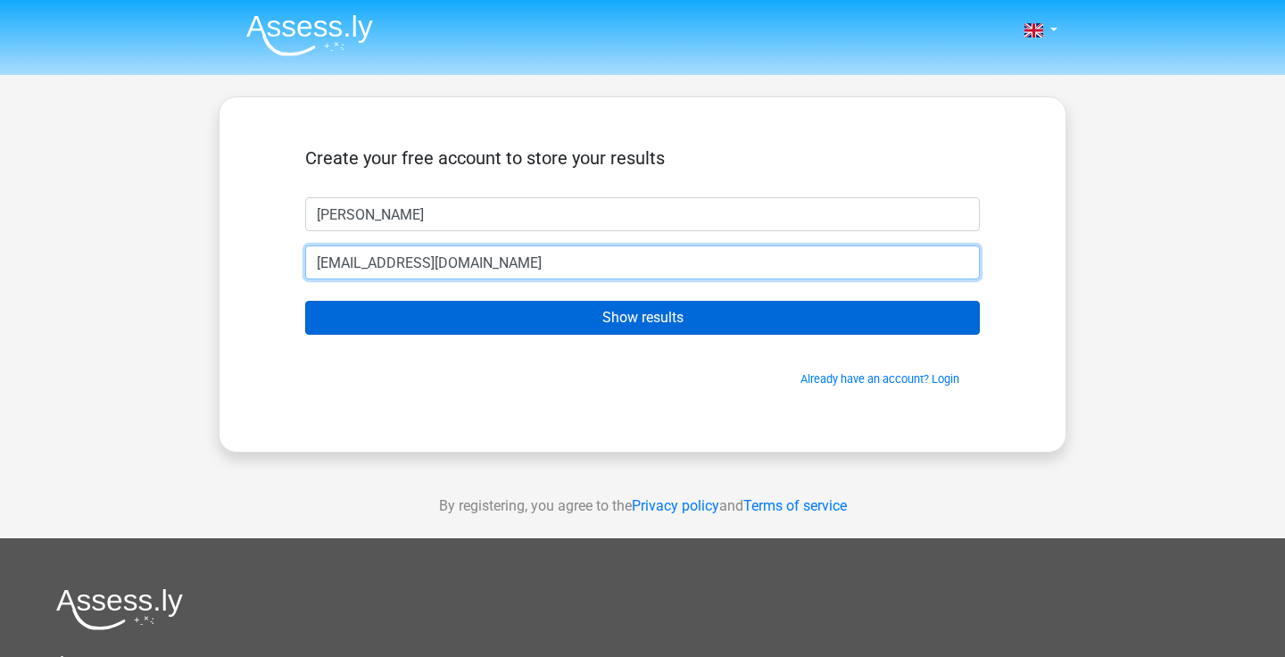
type input "lomaxtim1@gmail.com"
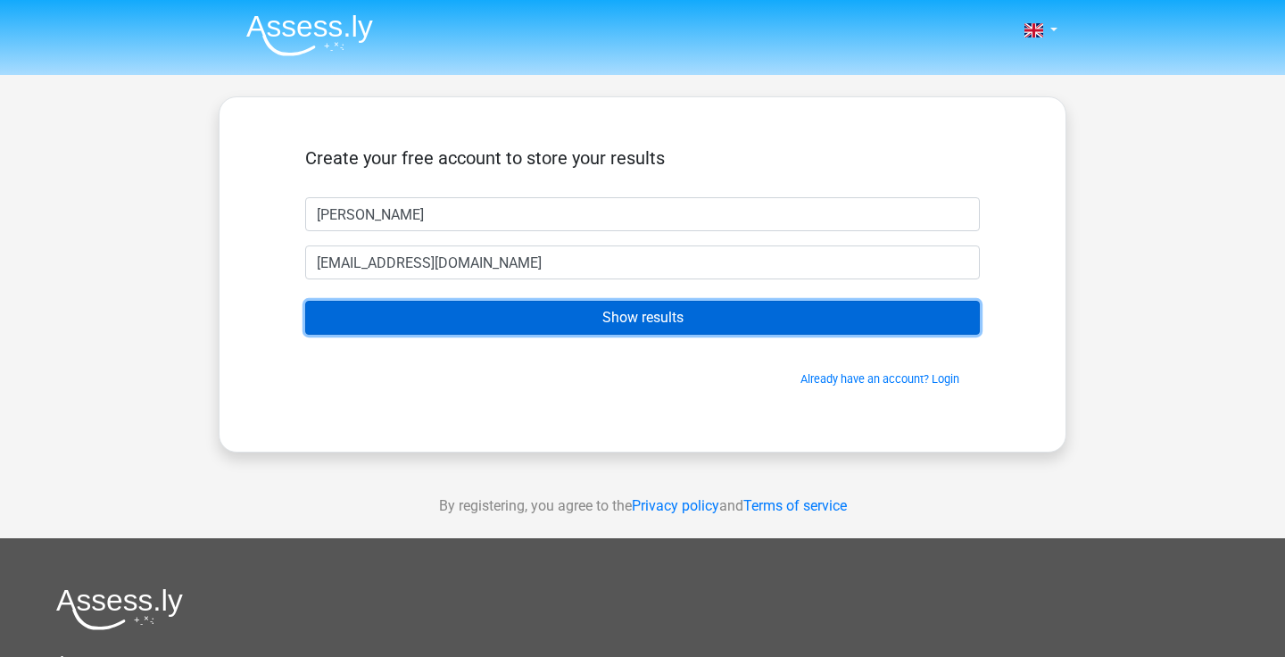
click at [634, 324] on input "Show results" at bounding box center [642, 318] width 675 height 34
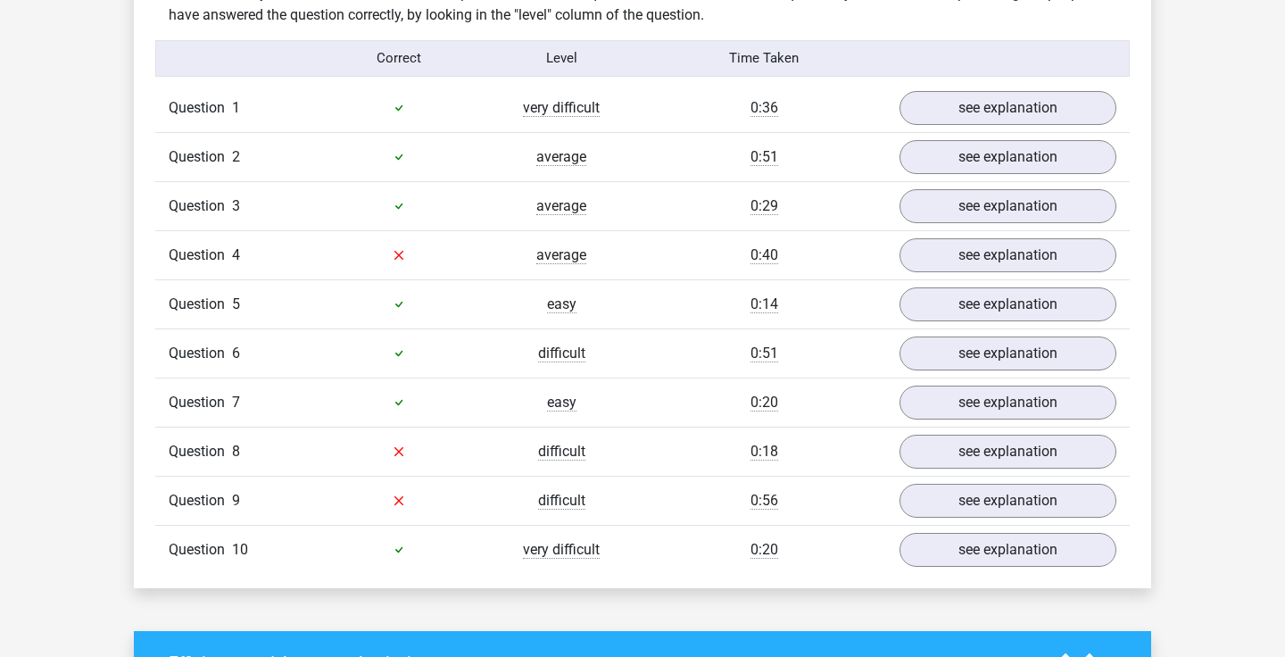
scroll to position [1417, 0]
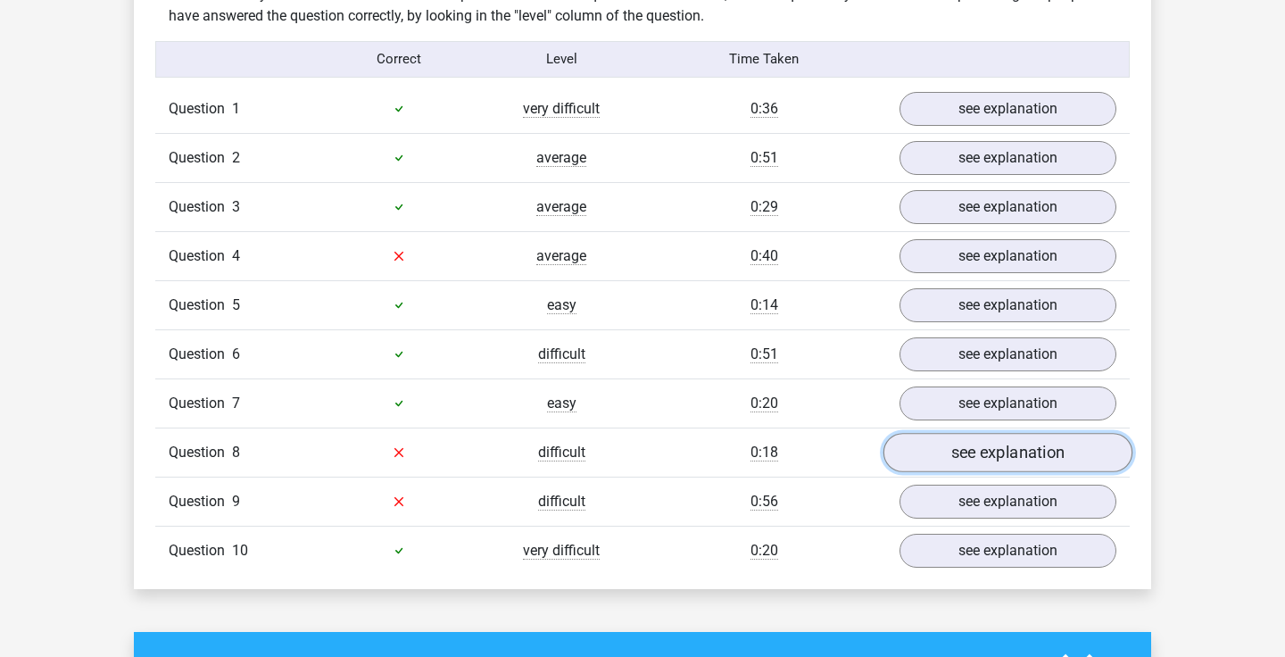
click at [924, 456] on link "see explanation" at bounding box center [1007, 452] width 249 height 39
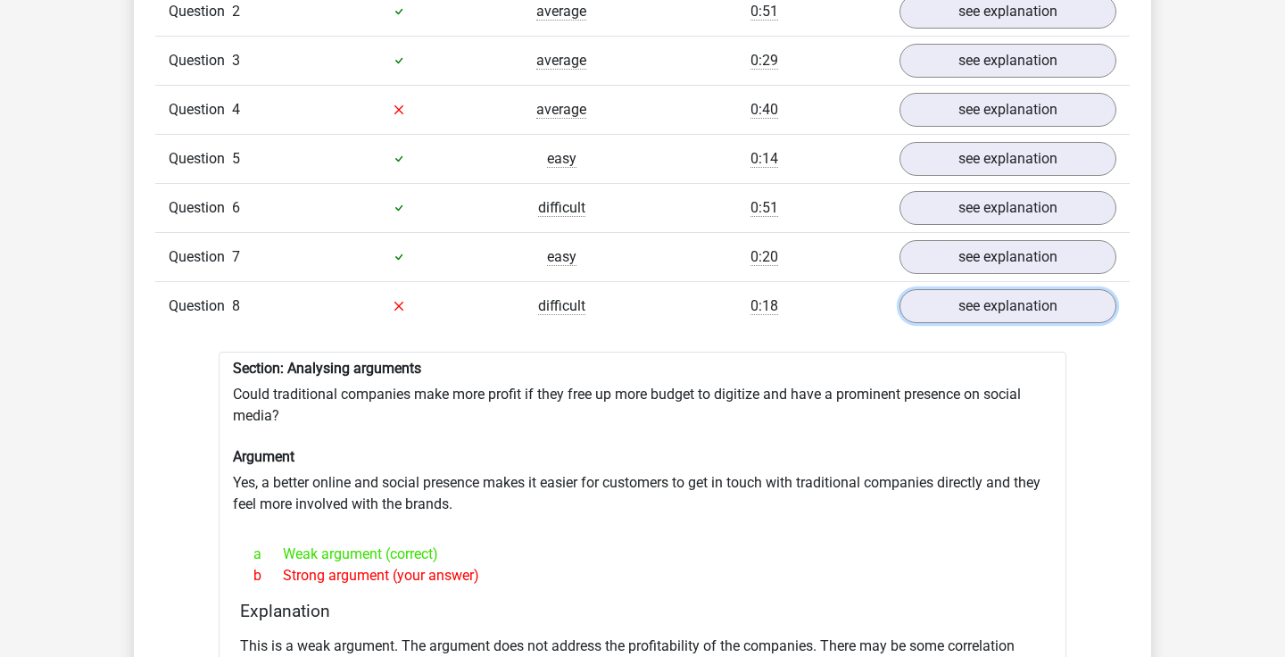
scroll to position [1557, 0]
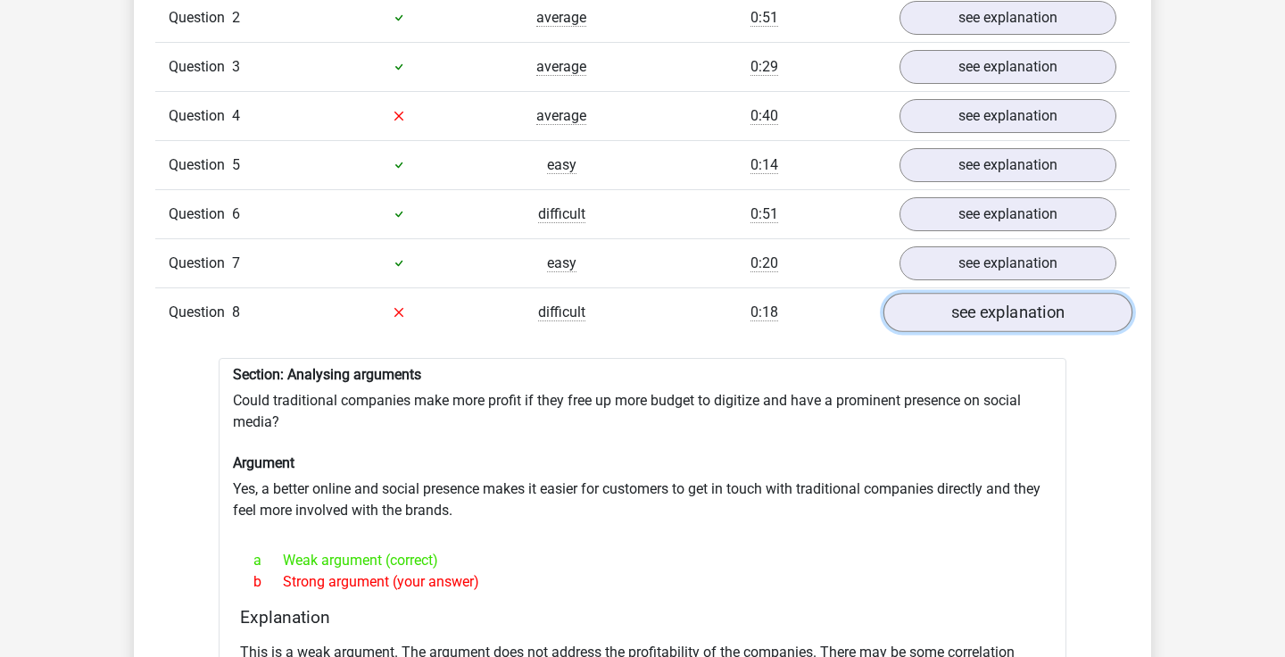
click at [975, 314] on link "see explanation" at bounding box center [1007, 312] width 249 height 39
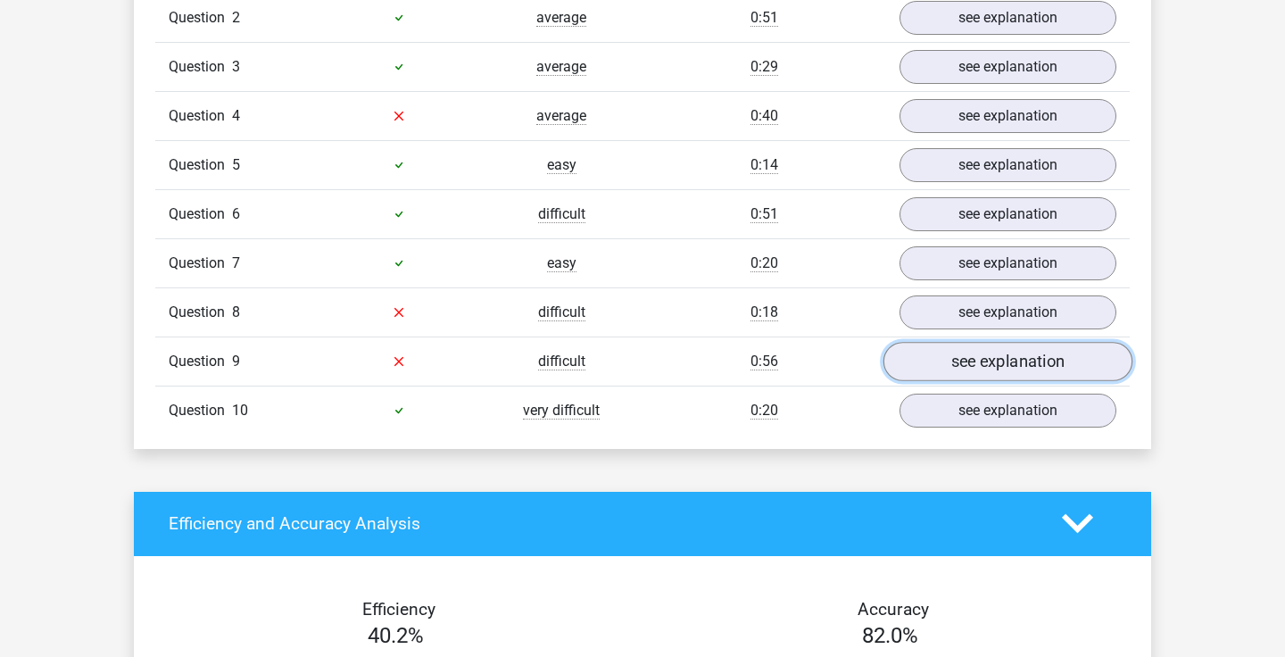
click at [960, 352] on link "see explanation" at bounding box center [1007, 361] width 249 height 39
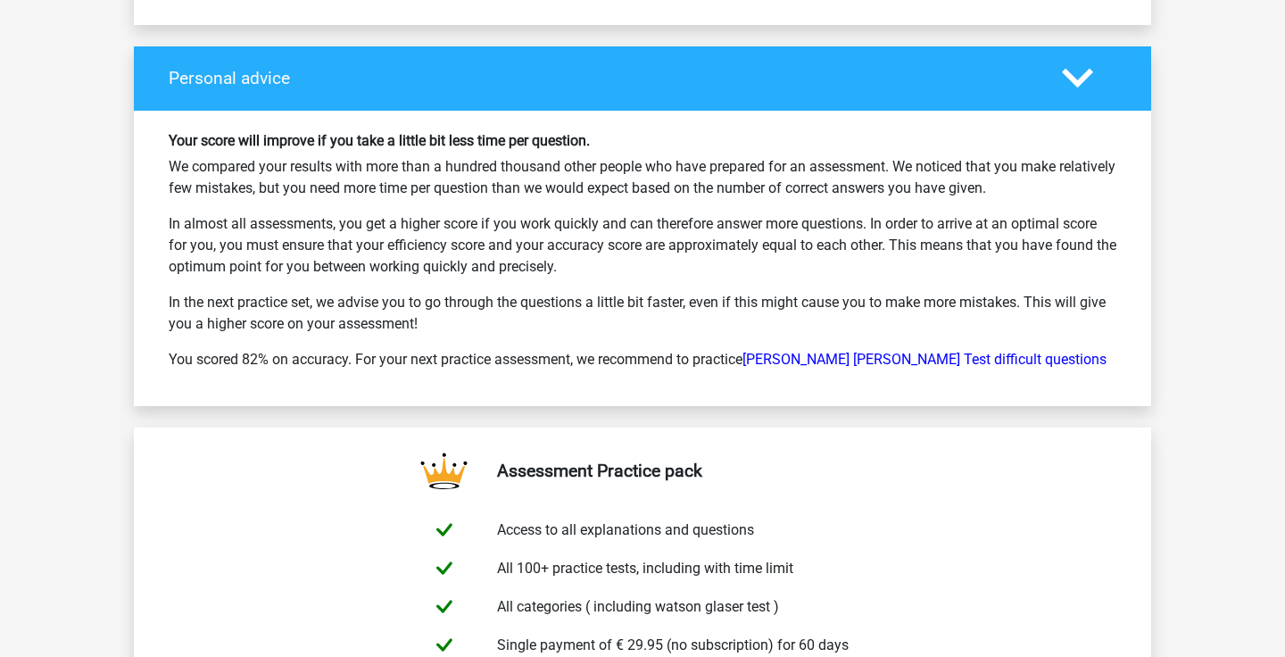
scroll to position [1960, 0]
